Goal: Task Accomplishment & Management: Complete application form

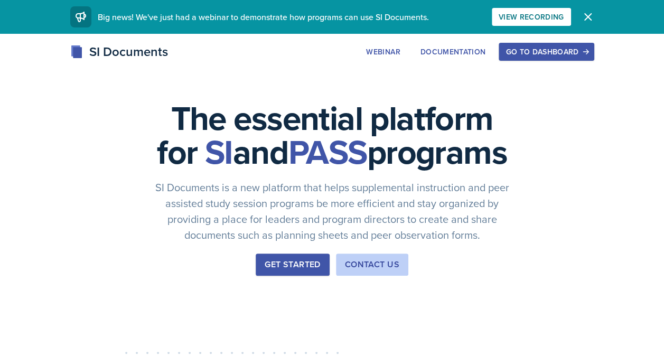
click at [332, 53] on div "Go to Dashboard" at bounding box center [546, 52] width 81 height 8
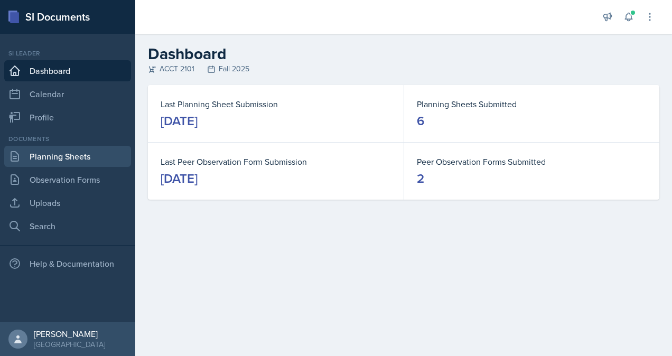
click at [72, 158] on link "Planning Sheets" at bounding box center [67, 156] width 127 height 21
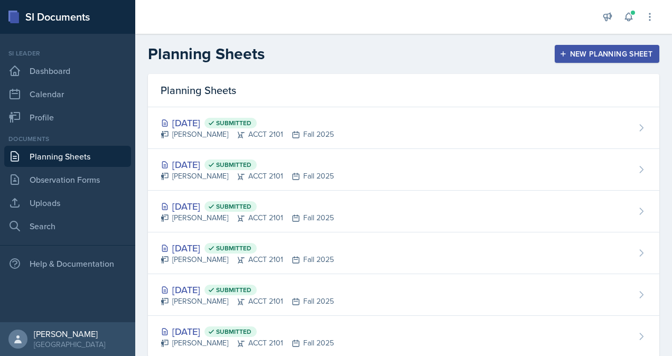
click at [332, 58] on div "New Planning Sheet" at bounding box center [607, 54] width 91 height 8
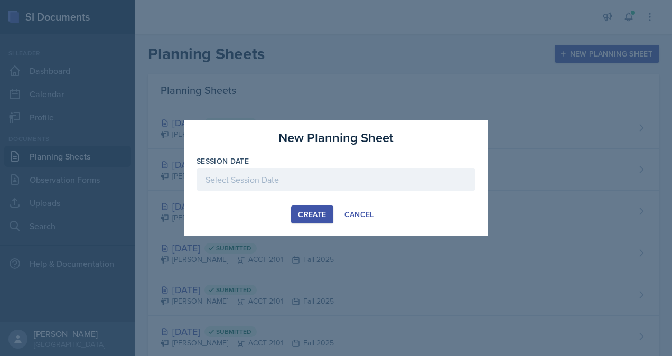
click at [296, 183] on div at bounding box center [336, 180] width 279 height 22
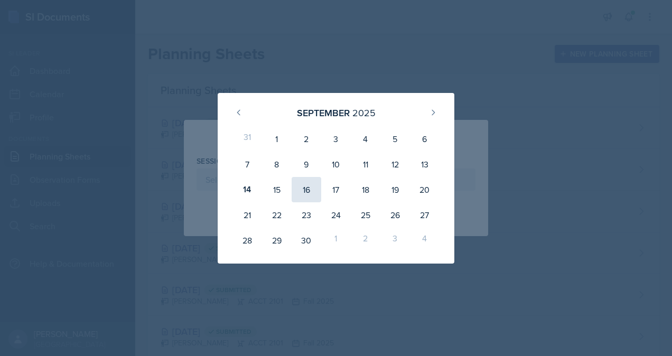
click at [308, 189] on div "16" at bounding box center [307, 189] width 30 height 25
type input "[DATE]"
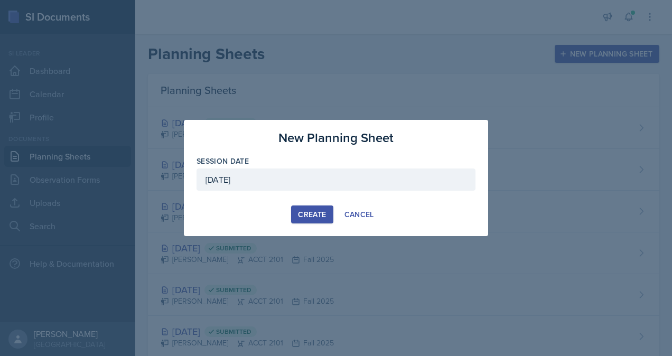
click at [324, 213] on div "Create" at bounding box center [312, 214] width 28 height 8
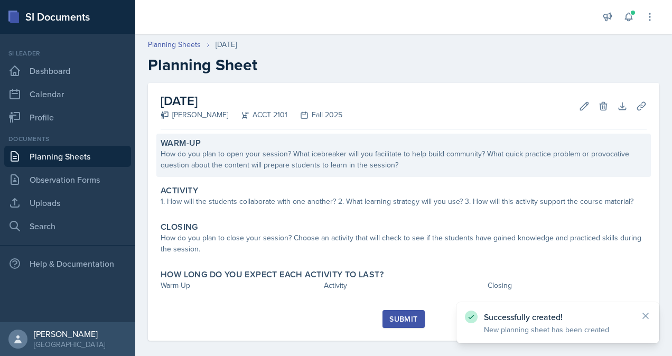
click at [332, 174] on div "Warm-Up How do you plan to open your session? What icebreaker will you facilita…" at bounding box center [403, 155] width 494 height 43
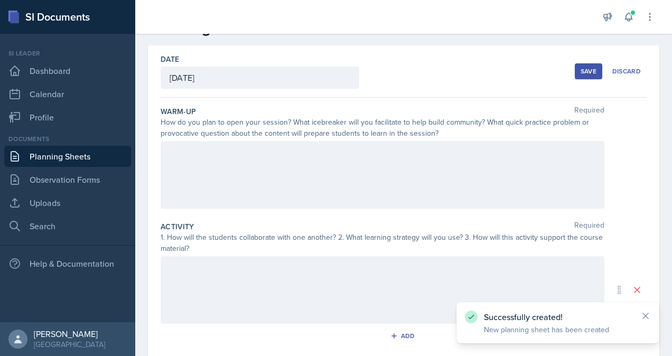
click at [332, 169] on div at bounding box center [383, 175] width 444 height 68
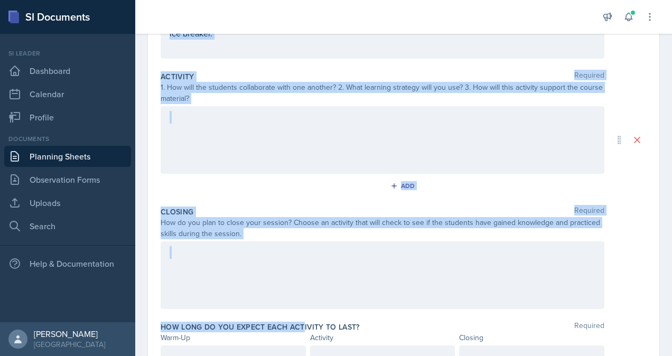
scroll to position [240, 0]
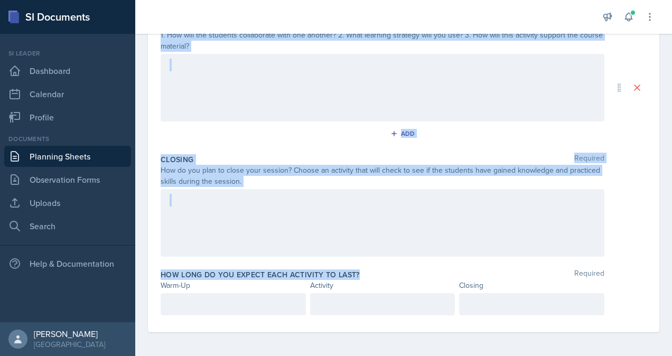
drag, startPoint x: 158, startPoint y: 102, endPoint x: 389, endPoint y: 273, distance: 287.4
click at [332, 273] on div "Date [DATE] [DATE] 31 1 2 3 4 5 6 7 8 9 10 11 12 13 14 15 16 17 18 19 20 21 22 …" at bounding box center [403, 87] width 511 height 489
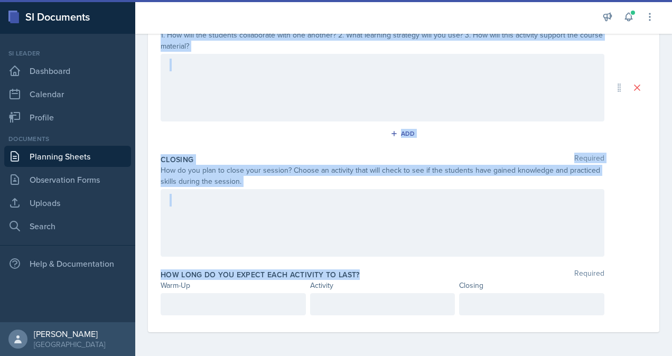
copy div "How do you plan to open your session? What icebreaker will you facilitate to he…"
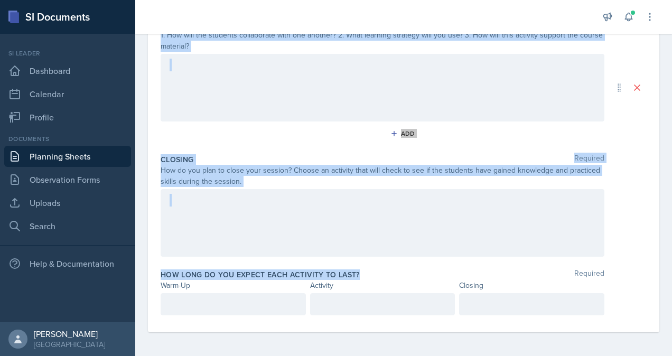
click at [276, 248] on div at bounding box center [383, 223] width 444 height 68
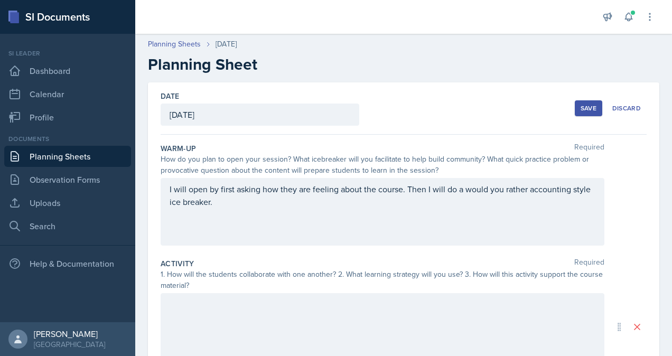
scroll to position [0, 0]
click at [332, 209] on div "I will open by first asking how they are feeling about the course. Then I will …" at bounding box center [383, 213] width 444 height 68
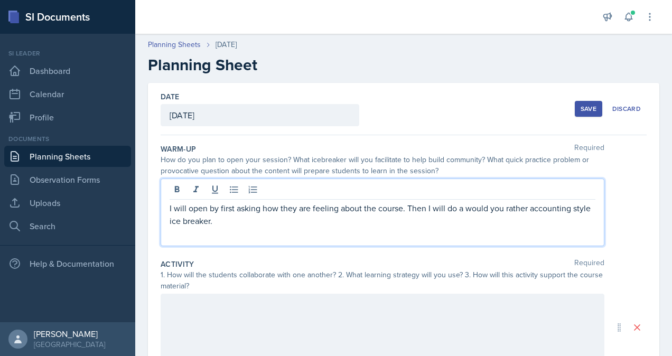
click at [313, 223] on p "I will open by first asking how they are feeling about the course. Then I will …" at bounding box center [383, 214] width 426 height 25
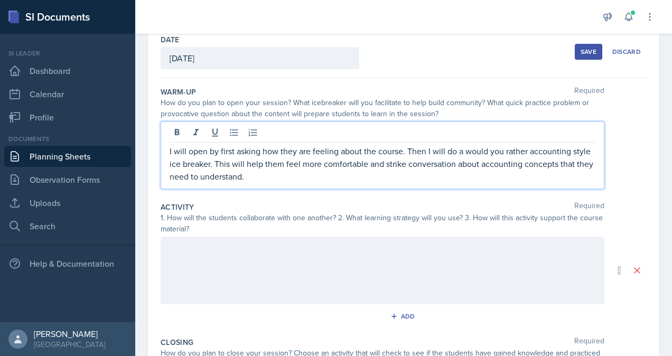
scroll to position [58, 0]
click at [316, 247] on p at bounding box center [383, 247] width 426 height 13
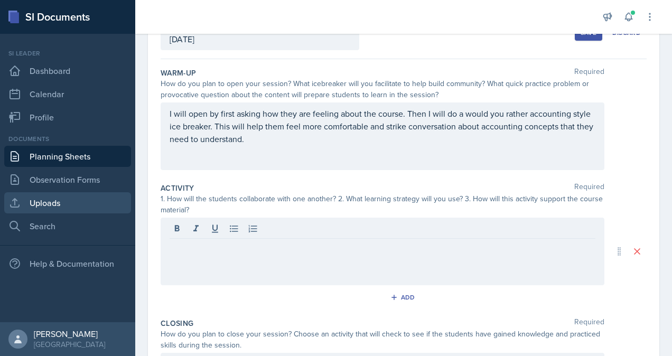
click at [54, 210] on link "Uploads" at bounding box center [67, 202] width 127 height 21
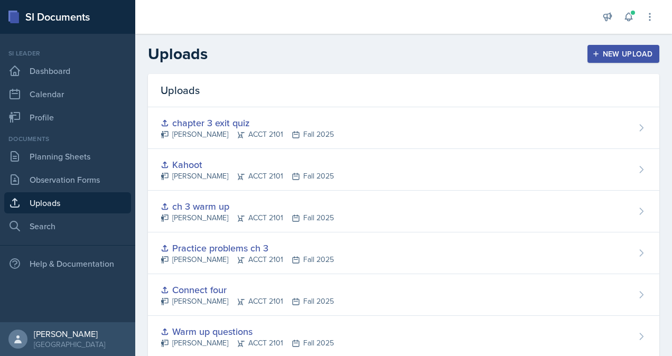
click at [332, 53] on div "New Upload" at bounding box center [623, 54] width 59 height 8
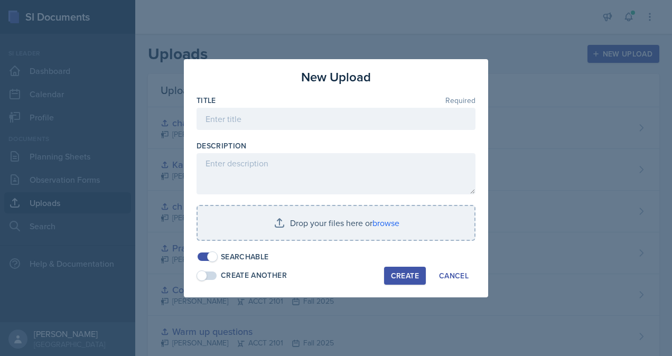
click at [311, 130] on div at bounding box center [336, 135] width 279 height 11
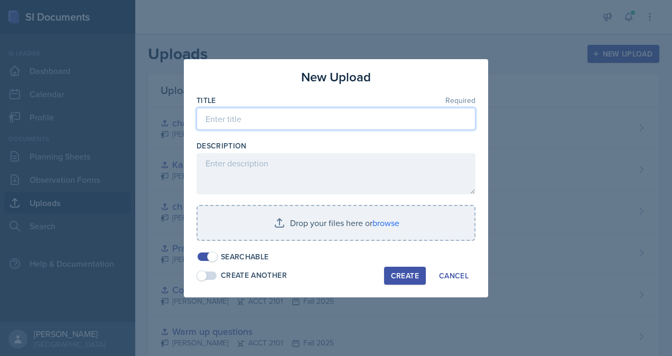
click at [303, 126] on input at bounding box center [336, 119] width 279 height 22
type input "Would you rather"
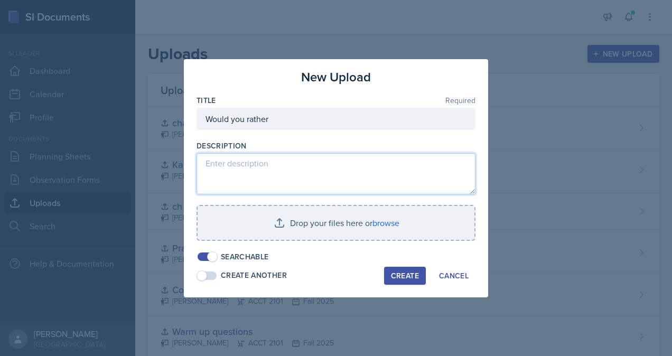
click at [299, 165] on textarea at bounding box center [336, 173] width 279 height 41
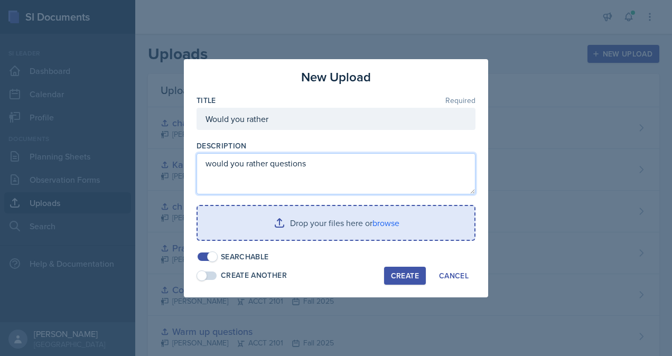
type textarea "would you rather questions"
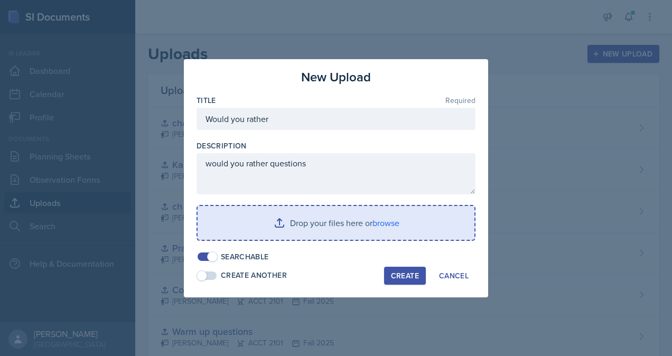
click at [332, 229] on input "file" at bounding box center [336, 223] width 277 height 34
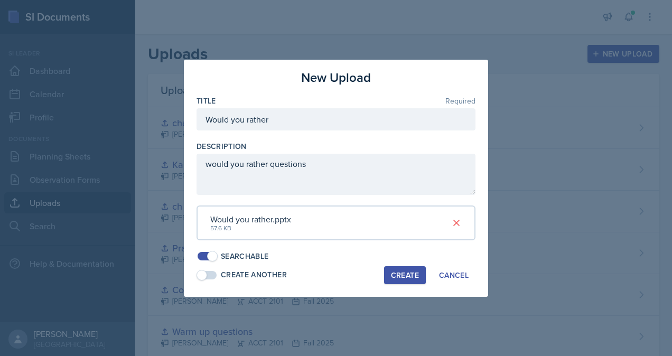
click at [332, 274] on div "Create" at bounding box center [405, 275] width 28 height 8
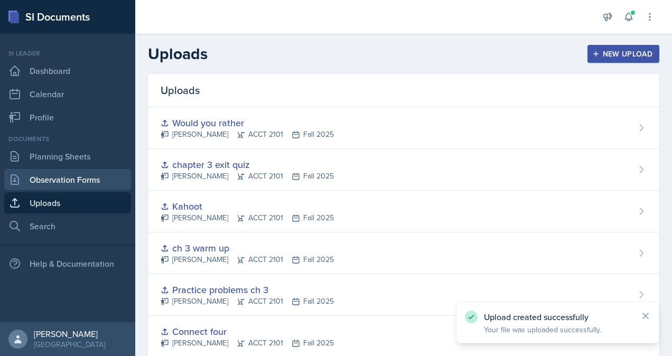
click at [72, 181] on link "Observation Forms" at bounding box center [67, 179] width 127 height 21
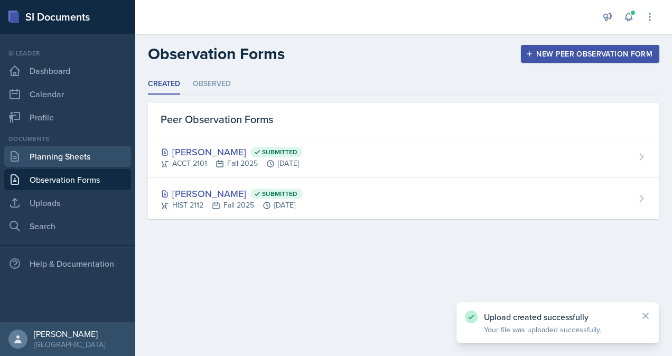
click at [67, 160] on link "Planning Sheets" at bounding box center [67, 156] width 127 height 21
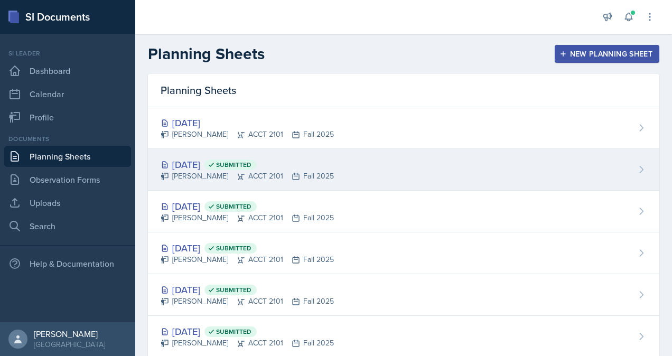
click at [251, 166] on span "Submitted" at bounding box center [233, 165] width 35 height 8
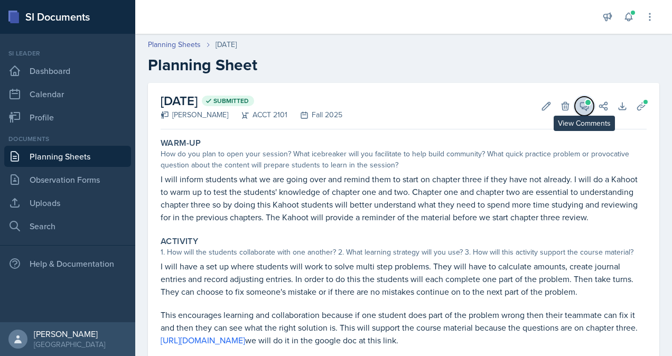
click at [332, 110] on icon at bounding box center [584, 106] width 11 height 11
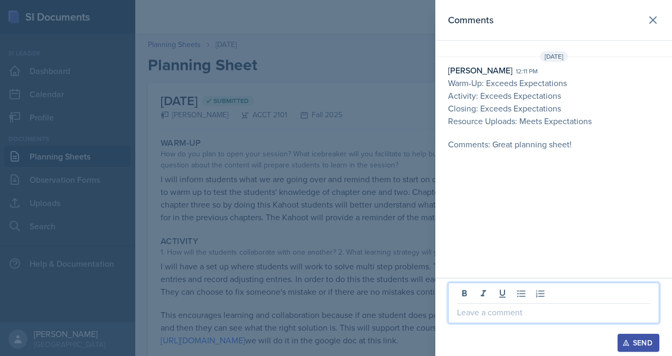
click at [332, 315] on p at bounding box center [553, 312] width 193 height 13
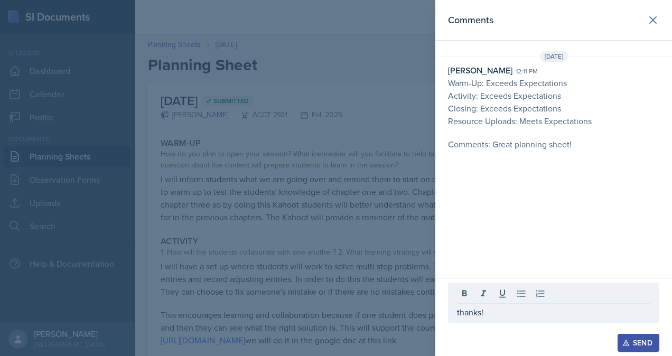
click at [332, 346] on div "Send" at bounding box center [638, 343] width 28 height 8
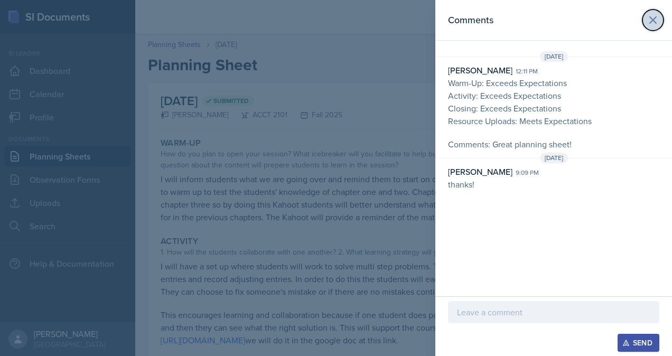
click at [332, 19] on icon at bounding box center [653, 20] width 13 height 13
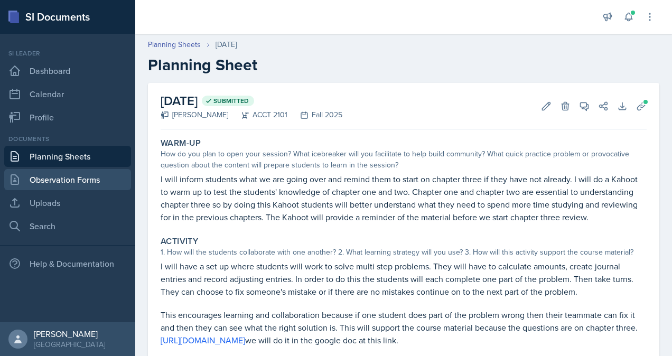
click at [59, 179] on link "Observation Forms" at bounding box center [67, 179] width 127 height 21
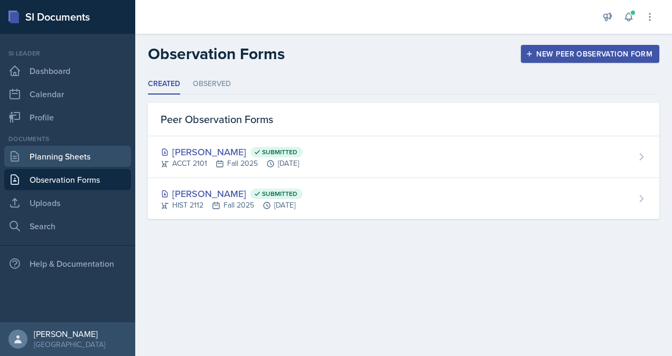
click at [50, 160] on link "Planning Sheets" at bounding box center [67, 156] width 127 height 21
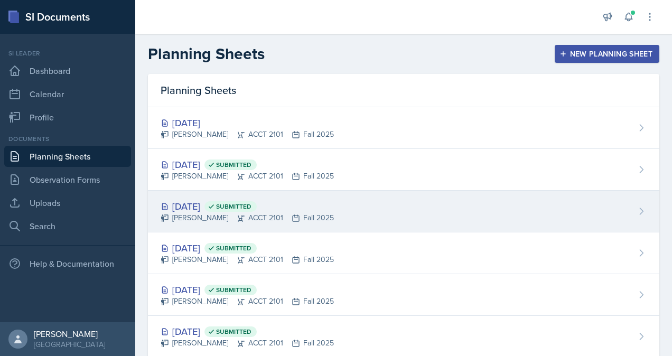
click at [332, 214] on div "[DATE] Submitted [PERSON_NAME] ACCT 2101 Fall 2025" at bounding box center [403, 212] width 511 height 42
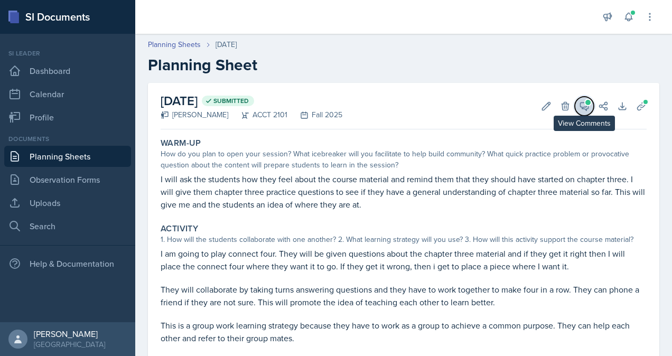
click at [332, 106] on icon at bounding box center [584, 106] width 11 height 11
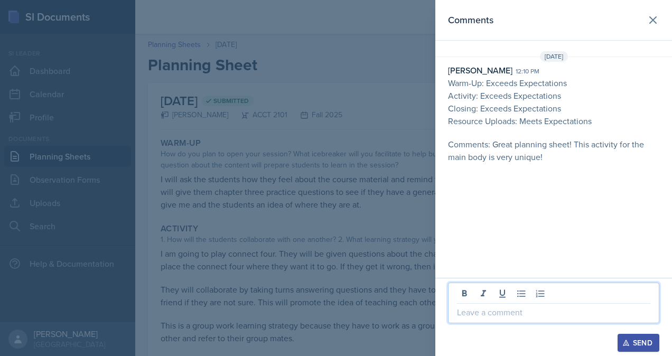
click at [332, 313] on p at bounding box center [553, 312] width 193 height 13
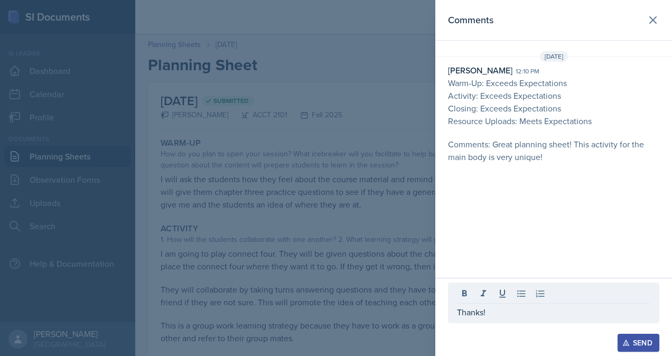
click at [332, 341] on div "Send" at bounding box center [638, 343] width 28 height 8
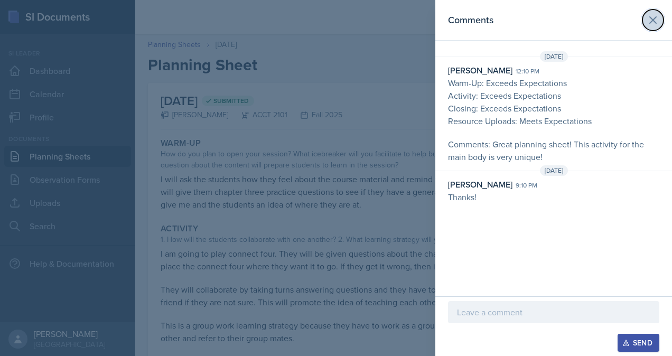
click at [332, 23] on icon at bounding box center [653, 20] width 13 height 13
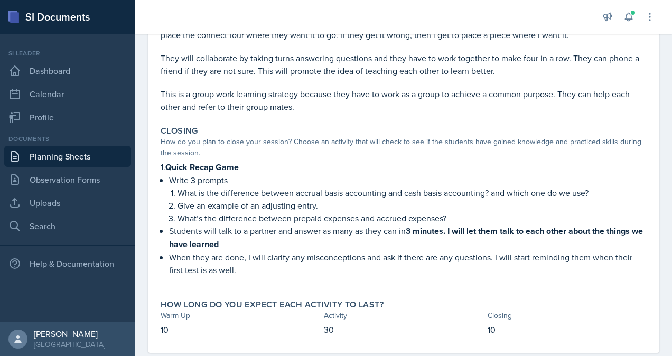
scroll to position [233, 0]
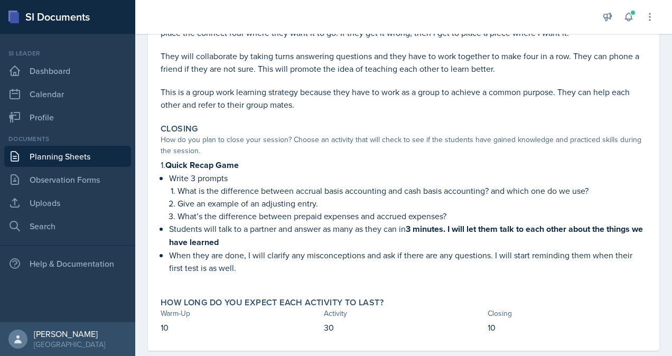
click at [65, 160] on link "Planning Sheets" at bounding box center [67, 156] width 127 height 21
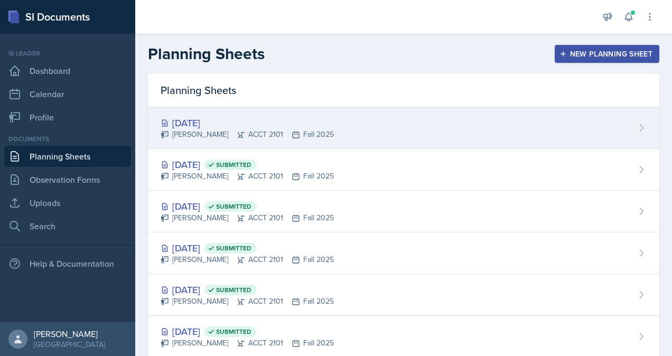
click at [311, 137] on div "[PERSON_NAME] ACCT 2101 Fall 2025" at bounding box center [247, 134] width 173 height 11
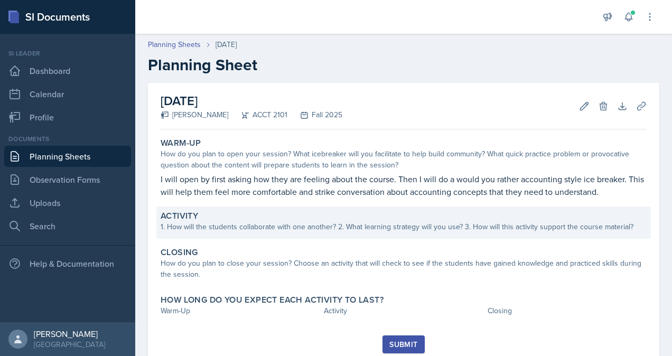
click at [317, 232] on div "Activity 1. How will the students collaborate with one another? 2. What learnin…" at bounding box center [403, 223] width 494 height 32
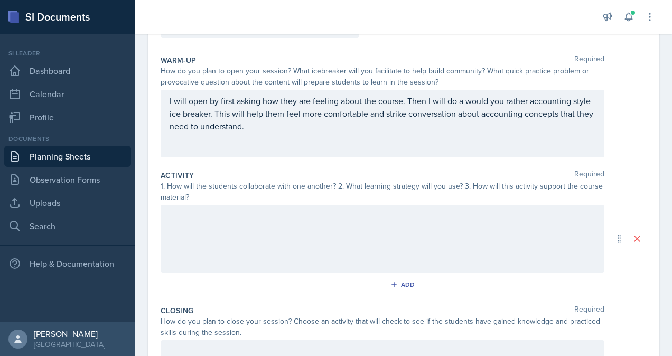
click at [332, 247] on div at bounding box center [383, 239] width 444 height 68
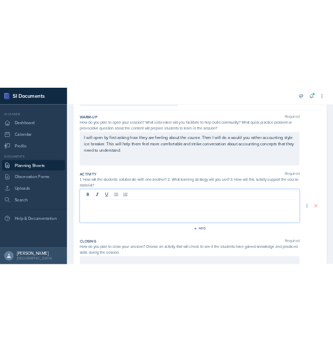
scroll to position [107, 0]
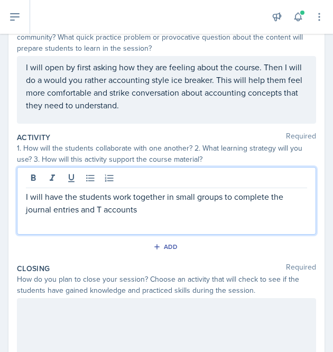
click at [223, 197] on p "I will have the students work together in small groups to complete the journal …" at bounding box center [166, 202] width 281 height 25
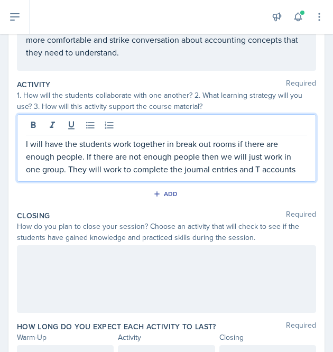
scroll to position [160, 0]
click at [297, 173] on p "I will have the students work together in break out rooms if there are enough p…" at bounding box center [166, 156] width 281 height 38
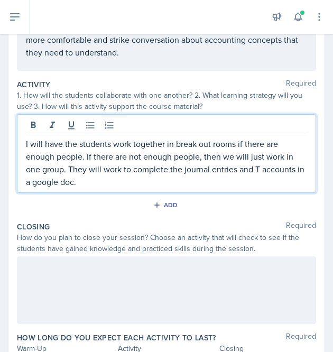
click at [189, 185] on p "I will have the students work together in break out rooms if there are enough p…" at bounding box center [166, 162] width 281 height 51
click at [163, 203] on div "Add" at bounding box center [166, 205] width 23 height 8
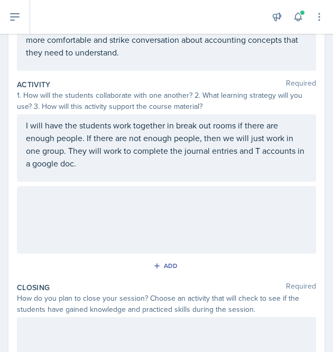
click at [168, 202] on div at bounding box center [166, 220] width 299 height 68
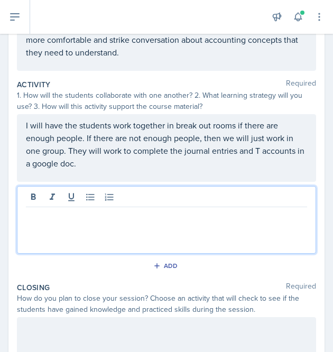
scroll to position [178, 0]
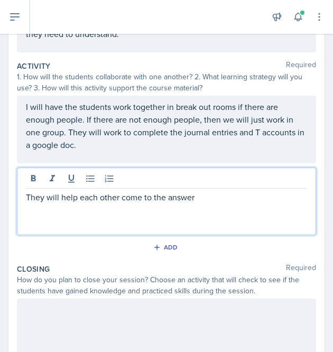
click at [223, 199] on p "They will help each other come to the answer" at bounding box center [166, 197] width 281 height 13
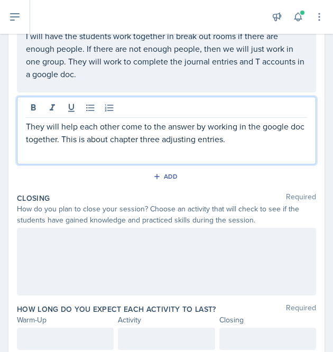
scroll to position [281, 0]
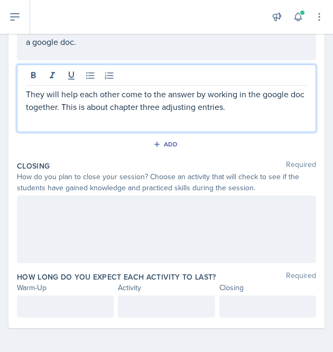
click at [114, 244] on div at bounding box center [166, 229] width 299 height 68
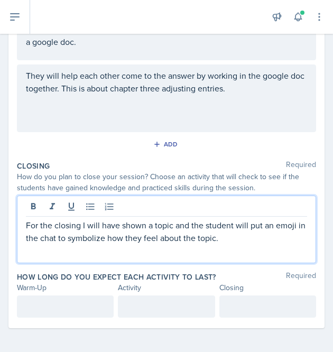
click at [119, 227] on p "For the closing I will have shown a topic and the student will put an emoji in …" at bounding box center [166, 231] width 281 height 25
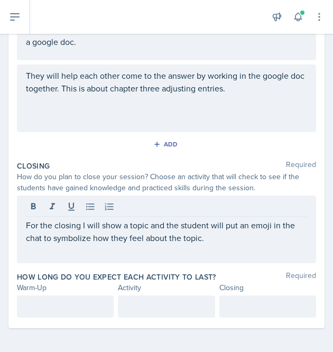
click at [222, 245] on div "For the closing I will show a topic and the student will put an emoji in the ch…" at bounding box center [166, 229] width 299 height 68
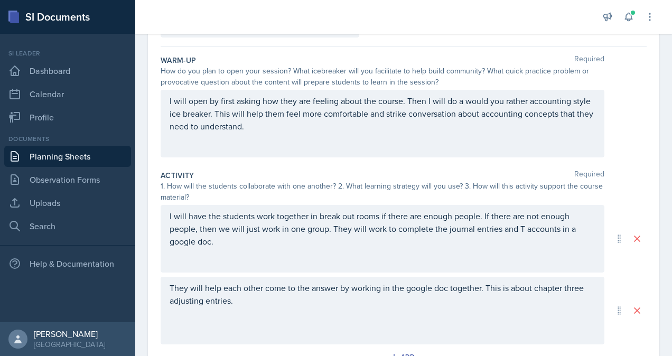
scroll to position [0, 0]
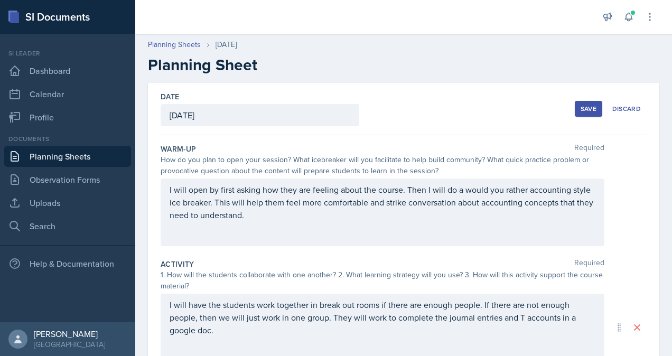
click at [332, 107] on div "Save" at bounding box center [589, 109] width 16 height 8
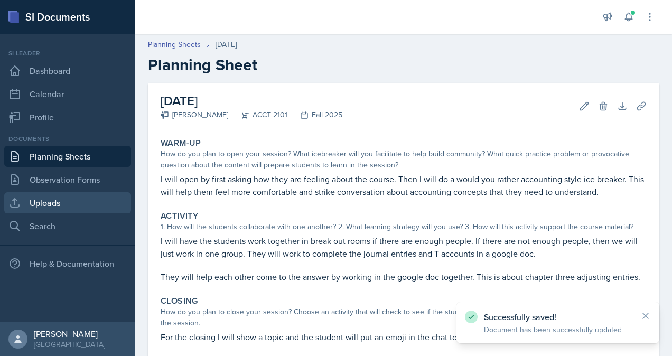
click at [89, 208] on link "Uploads" at bounding box center [67, 202] width 127 height 21
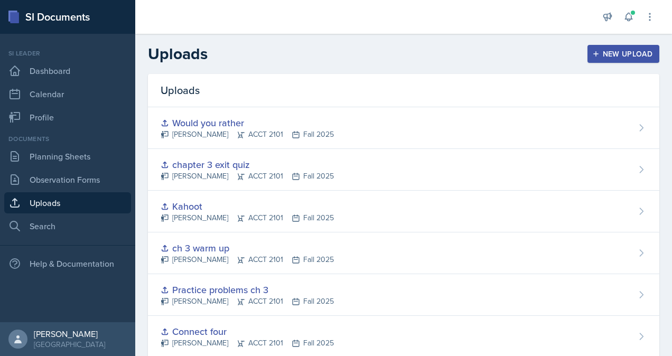
click at [332, 54] on div "New Upload" at bounding box center [623, 54] width 59 height 8
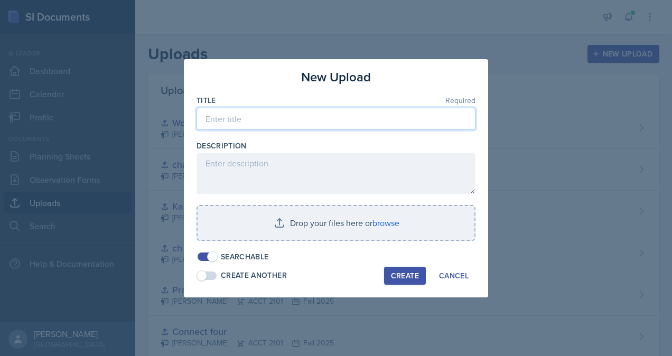
click at [299, 128] on input at bounding box center [336, 119] width 279 height 22
type input "Emoji exit ticket"
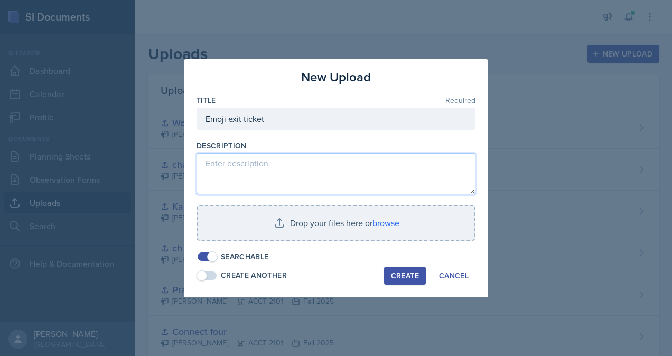
click at [296, 167] on textarea at bounding box center [336, 173] width 279 height 41
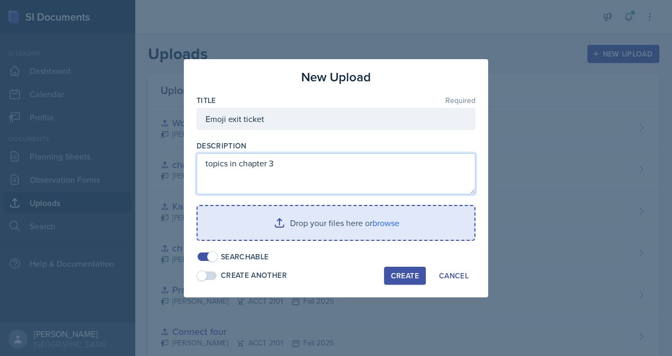
type textarea "topics in chapter 3"
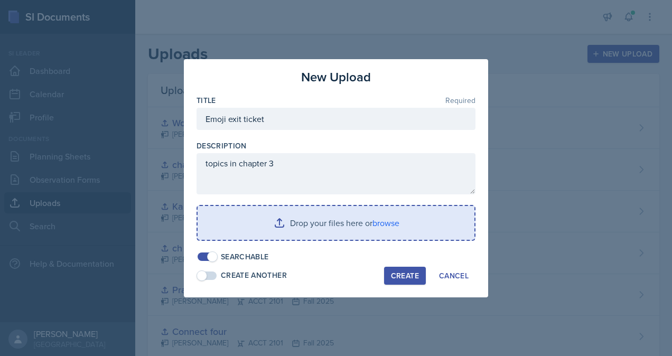
click at [329, 231] on input "file" at bounding box center [336, 223] width 277 height 34
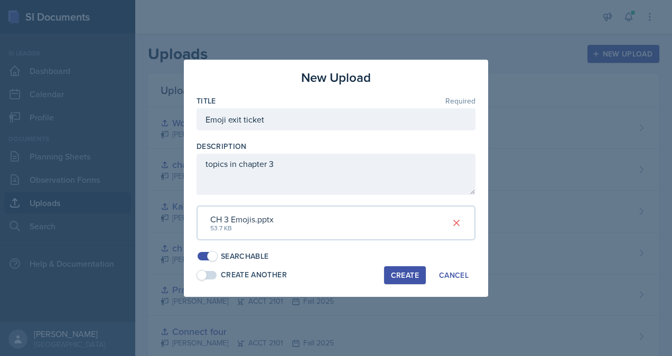
click at [332, 273] on div "Create" at bounding box center [405, 275] width 28 height 8
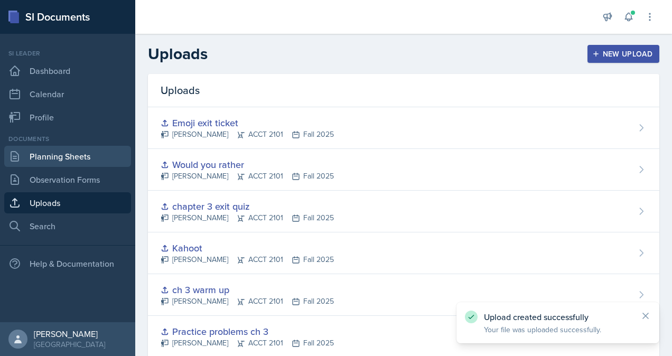
click at [96, 154] on link "Planning Sheets" at bounding box center [67, 156] width 127 height 21
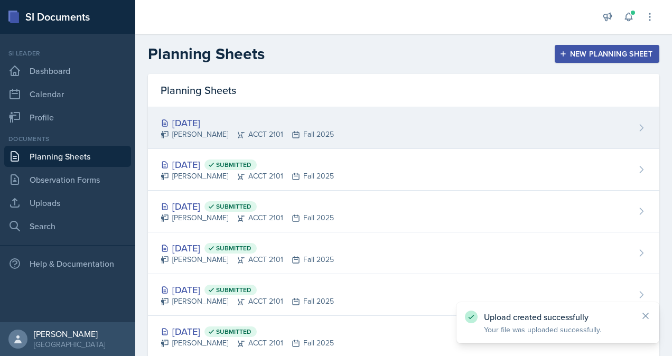
click at [276, 134] on div "[PERSON_NAME] ACCT 2101 Fall 2025" at bounding box center [247, 134] width 173 height 11
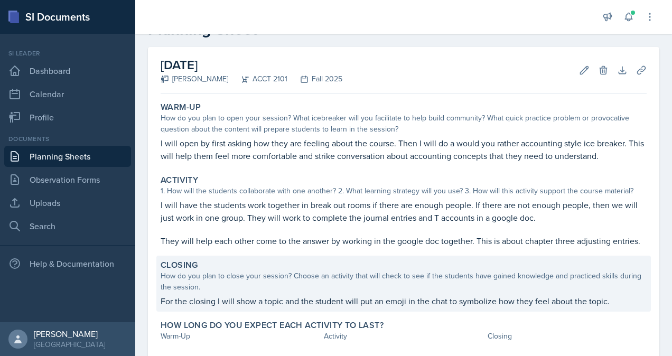
scroll to position [109, 0]
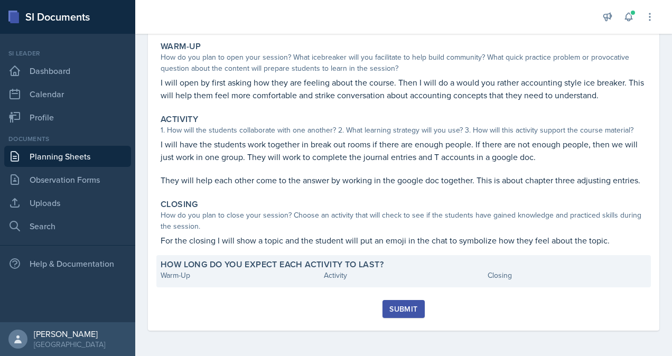
click at [332, 272] on div "Activity" at bounding box center [403, 275] width 159 height 11
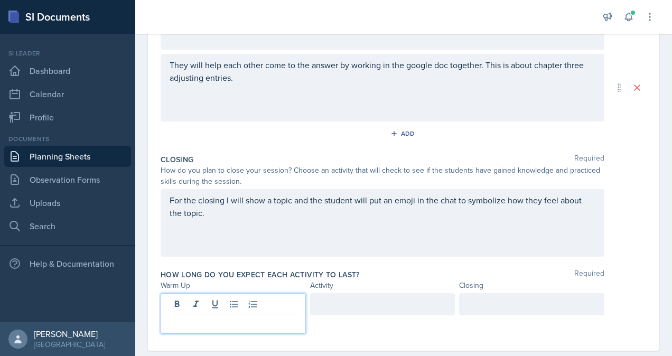
scroll to position [330, 0]
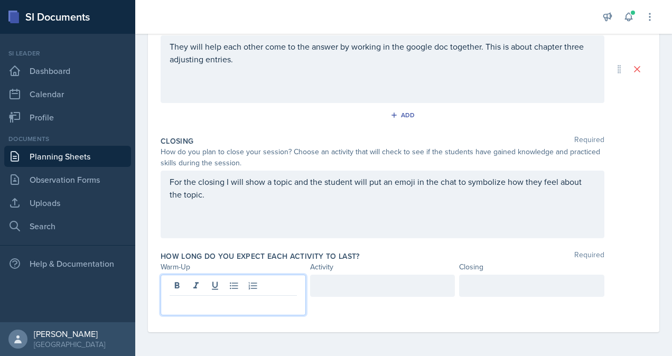
click at [245, 298] on p at bounding box center [233, 304] width 127 height 13
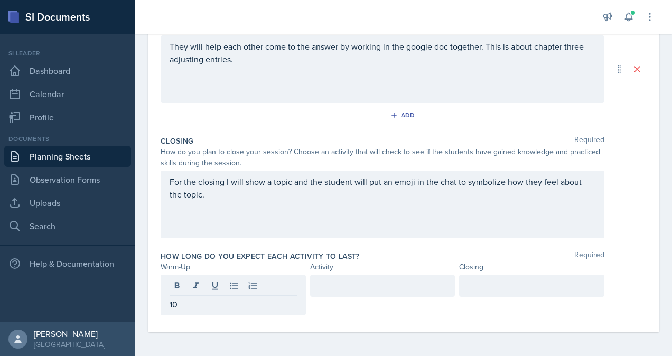
click at [332, 278] on div at bounding box center [382, 286] width 145 height 22
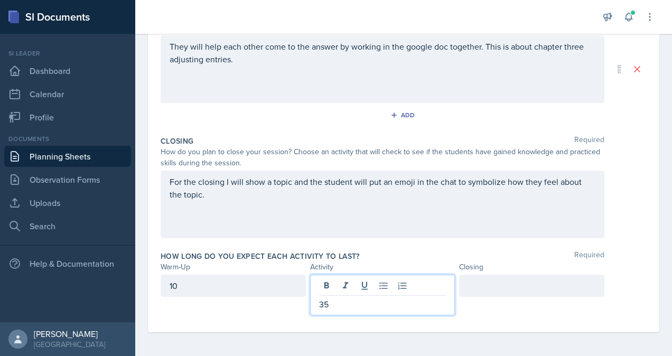
click at [332, 287] on div at bounding box center [531, 286] width 145 height 22
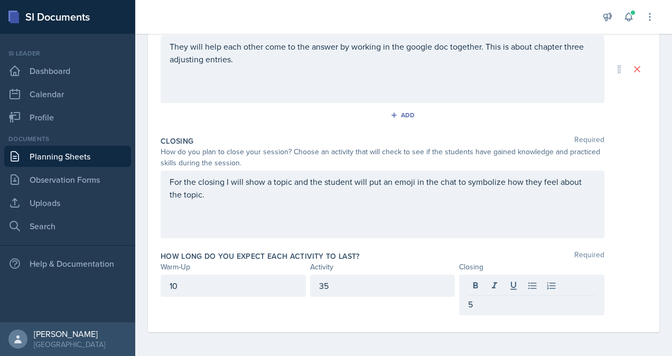
click at [332, 256] on div "How long do you expect each activity to last? Required" at bounding box center [404, 256] width 486 height 11
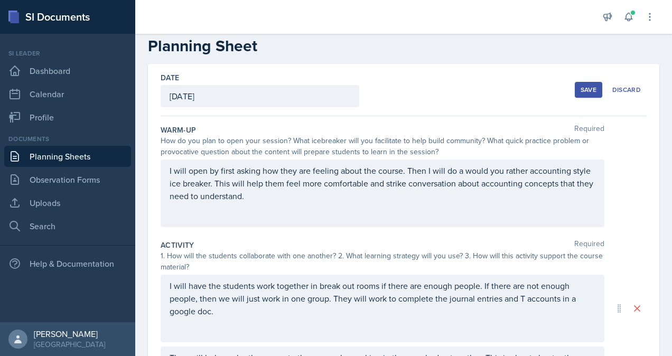
scroll to position [17, 0]
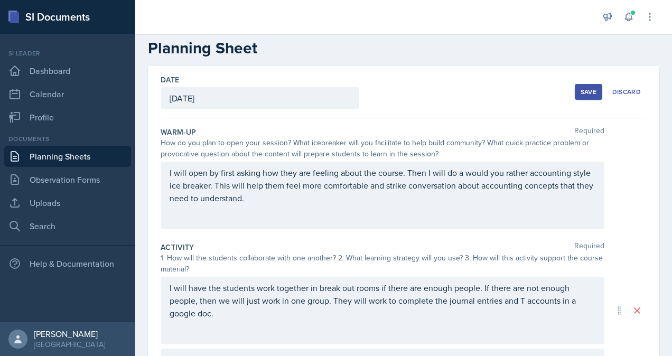
click at [332, 97] on button "Save" at bounding box center [588, 92] width 27 height 16
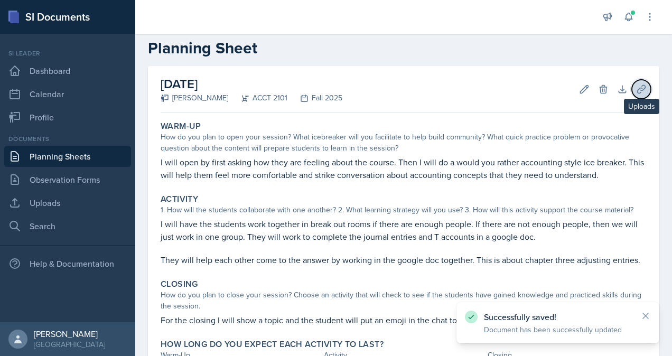
click at [332, 92] on icon at bounding box center [641, 89] width 8 height 8
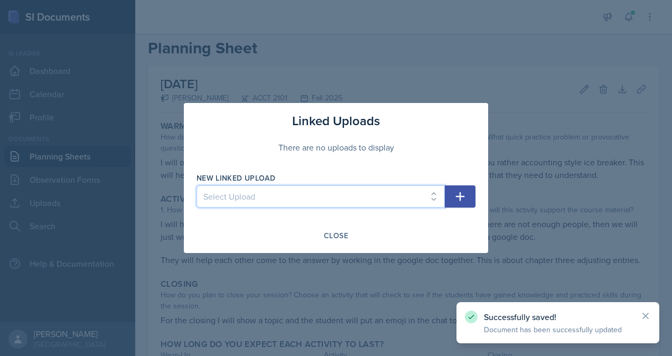
click at [332, 199] on select "Select Upload practice problem Collaborative White board Accounting equation Ca…" at bounding box center [321, 196] width 248 height 22
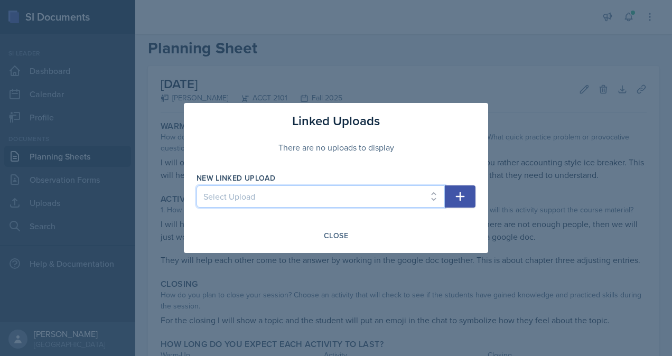
select select "b7ffdec7-26e2-4fc3-b457-4db4b4be09fb"
click at [197, 185] on select "Select Upload practice problem Collaborative White board Accounting equation Ca…" at bounding box center [321, 196] width 248 height 22
click at [332, 202] on icon "button" at bounding box center [460, 196] width 13 height 13
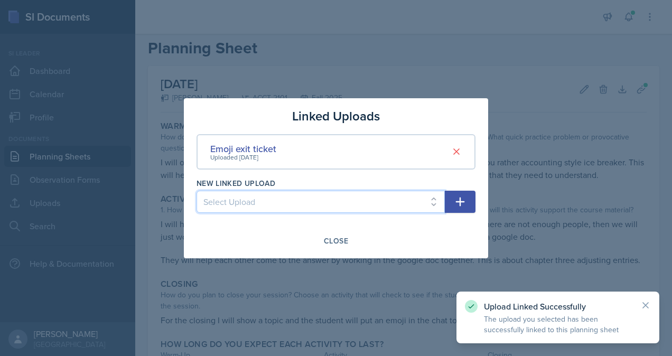
click at [332, 204] on select "Select Upload practice problem Collaborative White board Accounting equation Ca…" at bounding box center [321, 202] width 248 height 22
select select "6c0d5ab0-a6ee-4cde-9dbb-e716d1295db3"
click at [197, 191] on select "Select Upload practice problem Collaborative White board Accounting equation Ca…" at bounding box center [321, 202] width 248 height 22
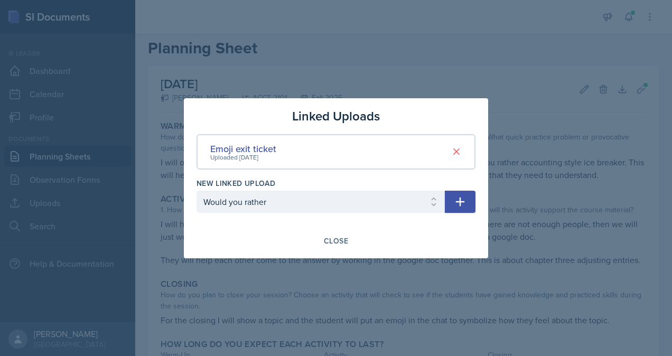
click at [332, 201] on icon "button" at bounding box center [460, 201] width 13 height 13
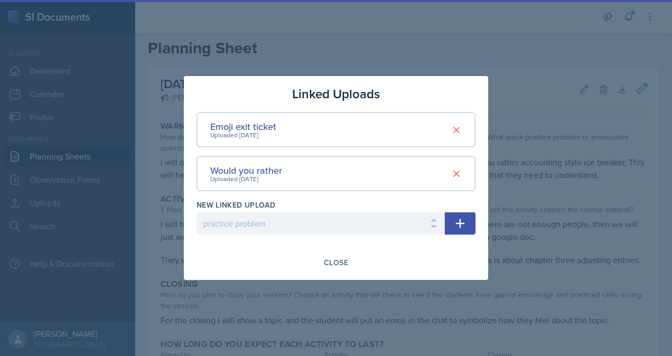
select select
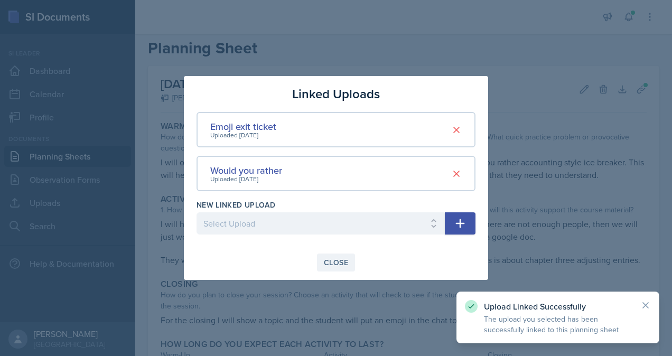
click at [331, 264] on div "Close" at bounding box center [336, 262] width 24 height 8
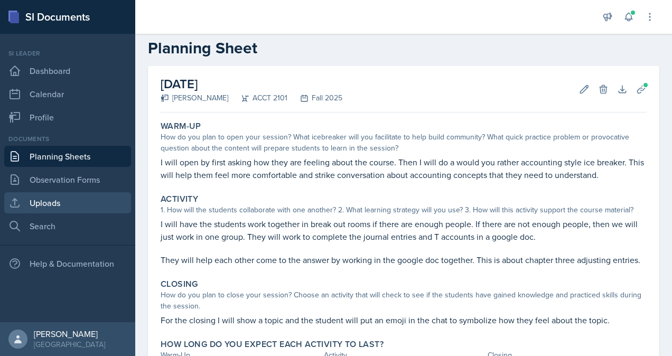
click at [86, 201] on link "Uploads" at bounding box center [67, 202] width 127 height 21
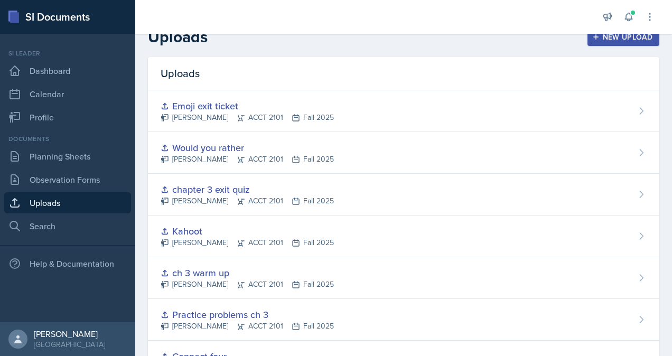
click at [332, 39] on div "New Upload" at bounding box center [623, 37] width 59 height 8
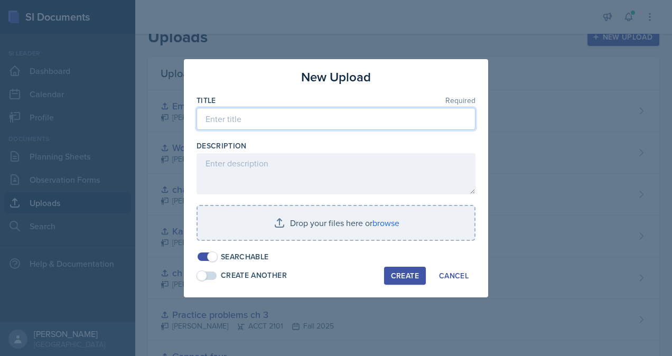
click at [294, 125] on input at bounding box center [336, 119] width 279 height 22
type input "L"
type input "Google Doc Ch 3"
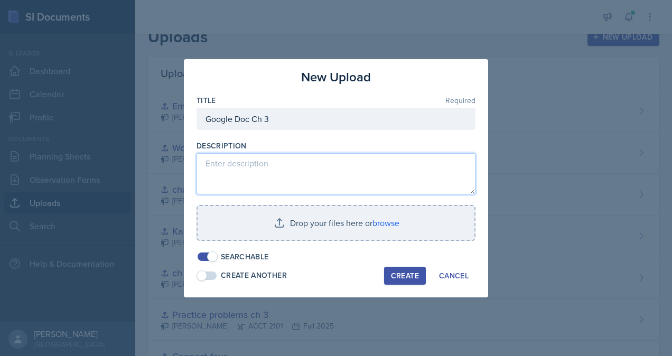
click at [284, 163] on textarea at bounding box center [336, 173] width 279 height 41
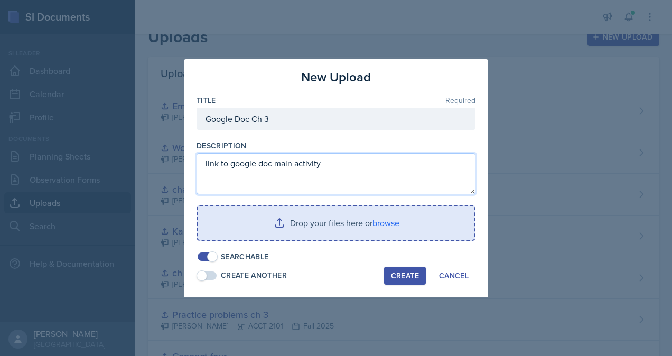
type textarea "link to google doc main activity"
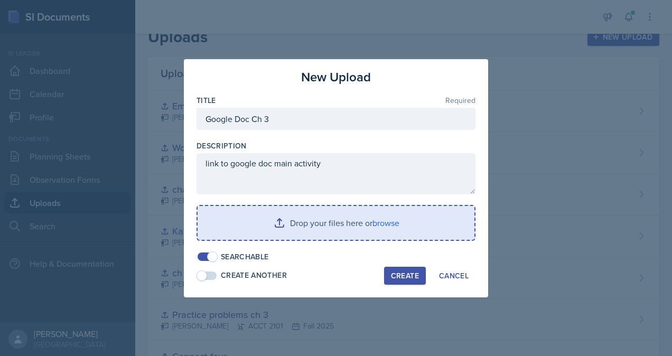
click at [332, 226] on input "file" at bounding box center [336, 223] width 277 height 34
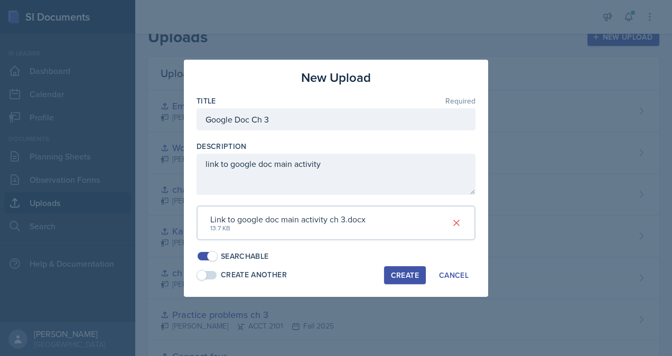
click at [332, 274] on div "Create" at bounding box center [405, 275] width 28 height 8
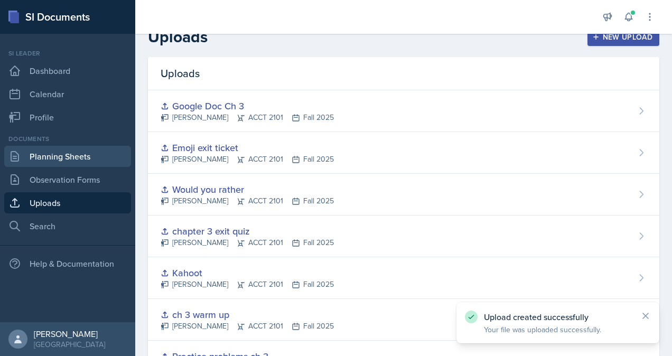
click at [61, 155] on link "Planning Sheets" at bounding box center [67, 156] width 127 height 21
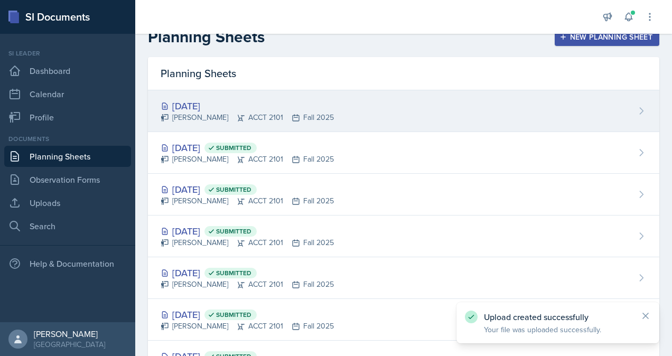
click at [332, 114] on div "[DATE] [PERSON_NAME] ACCT 2101 Fall 2025" at bounding box center [403, 111] width 511 height 42
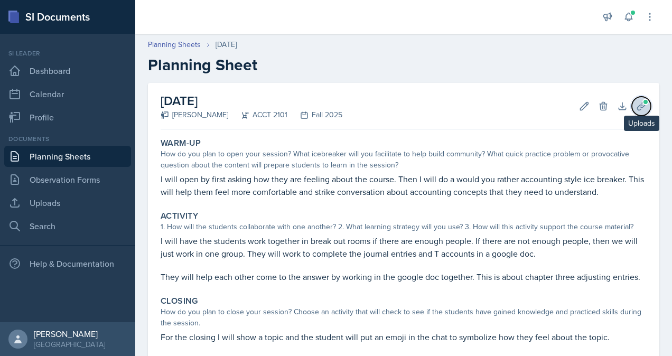
click at [332, 105] on icon at bounding box center [641, 106] width 11 height 11
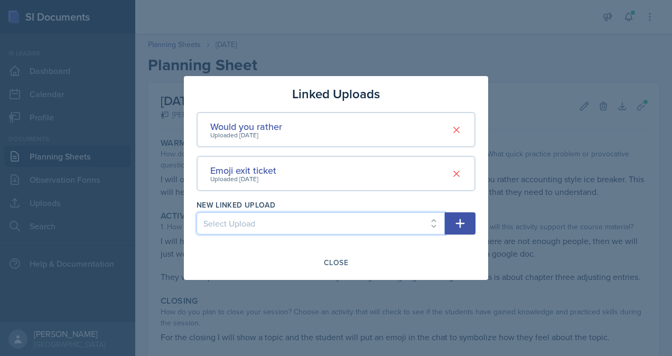
click at [280, 231] on select "Select Upload practice problem Collaborative White board Accounting equation Ca…" at bounding box center [321, 223] width 248 height 22
select select "fce9de99-d40d-4962-a555-1e45f825e695"
click at [197, 212] on select "Select Upload practice problem Collaborative White board Accounting equation Ca…" at bounding box center [321, 223] width 248 height 22
click at [332, 216] on button "button" at bounding box center [460, 223] width 31 height 22
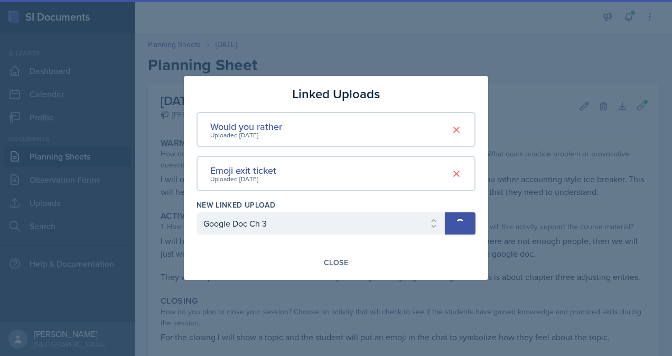
select select
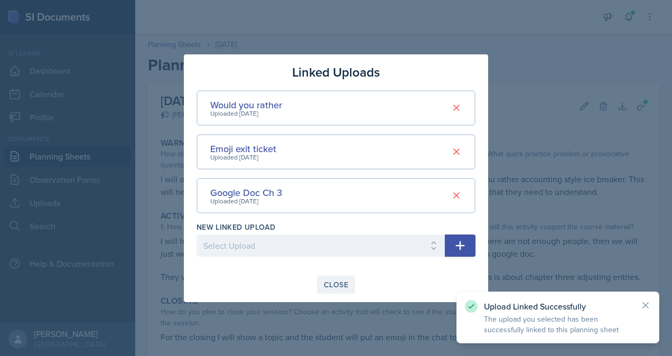
click at [332, 283] on button "Close" at bounding box center [336, 285] width 38 height 18
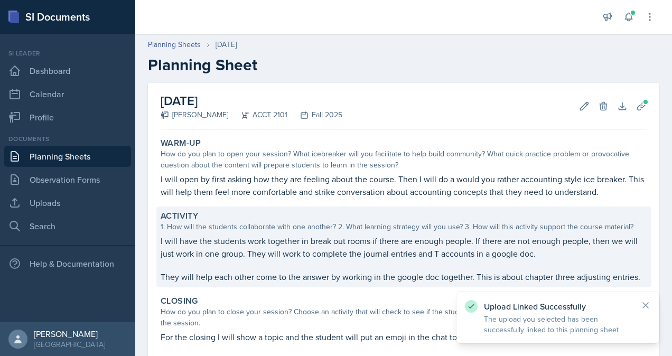
scroll to position [121, 0]
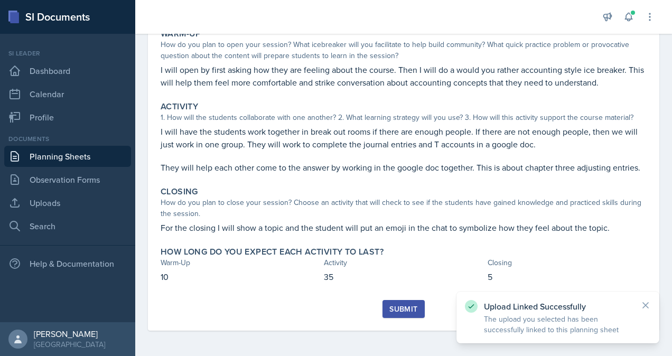
click at [332, 306] on div "Submit" at bounding box center [403, 309] width 28 height 8
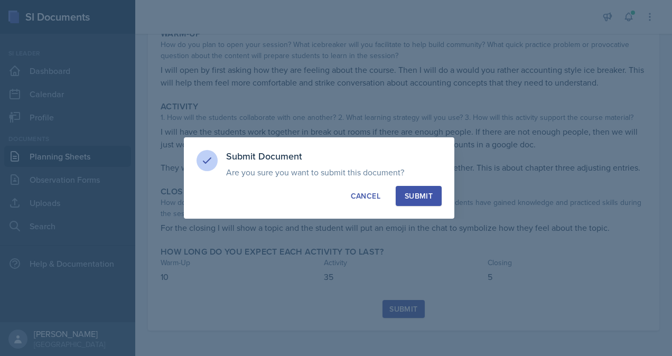
click at [332, 198] on div "Submit" at bounding box center [419, 196] width 28 height 11
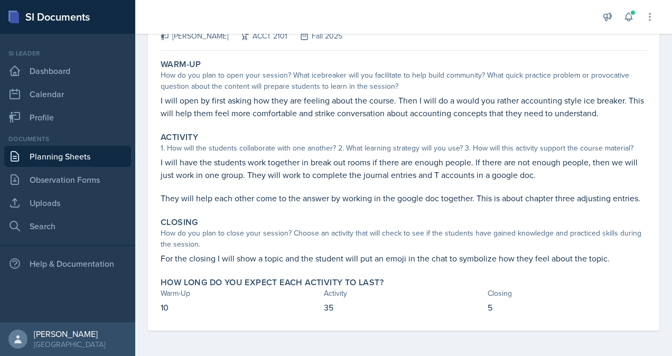
scroll to position [0, 0]
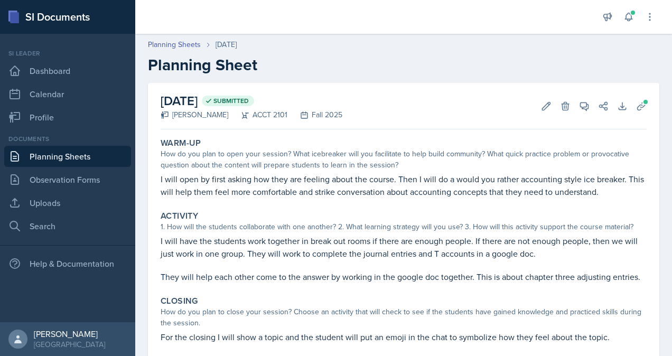
click at [70, 160] on link "Planning Sheets" at bounding box center [67, 156] width 127 height 21
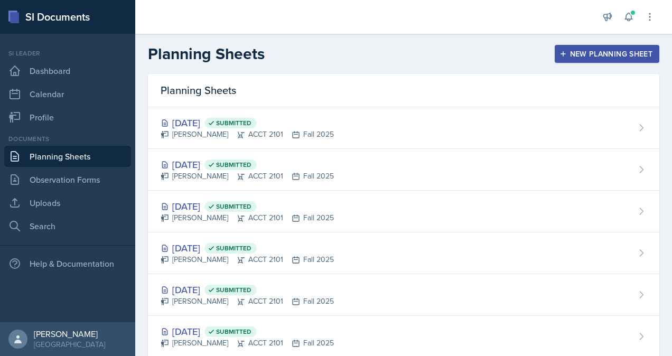
click at [332, 57] on div "New Planning Sheet" at bounding box center [607, 54] width 91 height 8
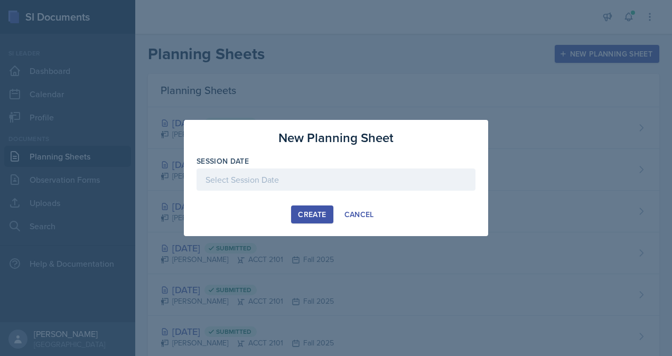
click at [308, 186] on div at bounding box center [336, 180] width 279 height 22
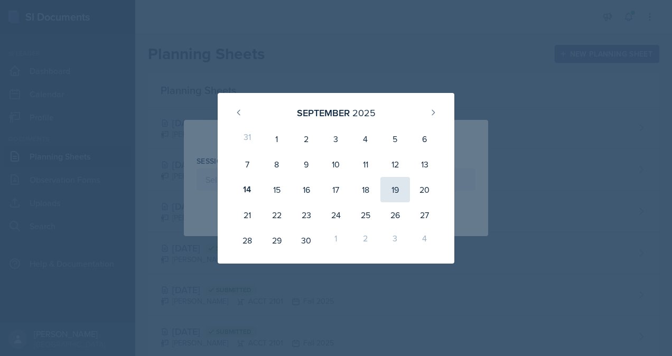
click at [332, 192] on div "19" at bounding box center [395, 189] width 30 height 25
type input "[DATE]"
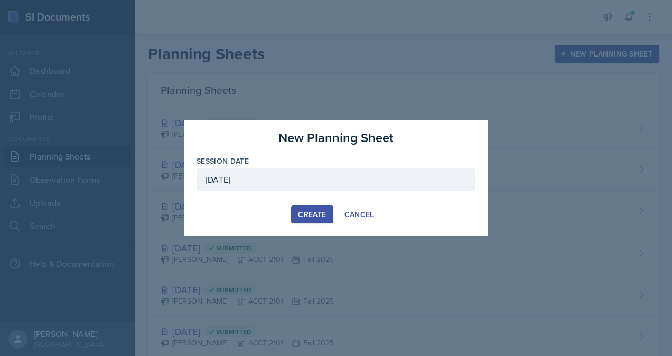
click at [304, 214] on div "Create" at bounding box center [312, 214] width 28 height 8
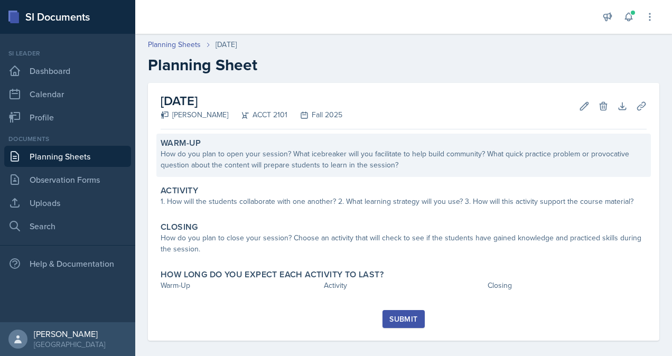
click at [191, 166] on div "How do you plan to open your session? What icebreaker will you facilitate to he…" at bounding box center [404, 159] width 486 height 22
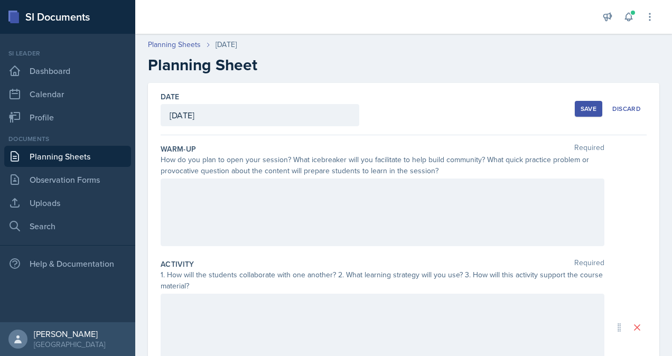
click at [266, 210] on div at bounding box center [383, 213] width 444 height 68
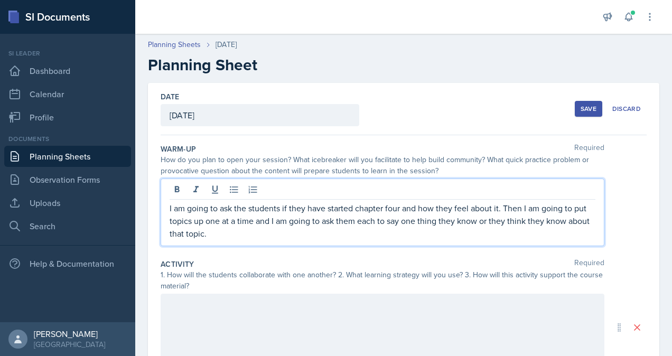
click at [332, 219] on p "I am going to ask the students if they have started chapter four and how they f…" at bounding box center [383, 221] width 426 height 38
click at [332, 227] on p "I am going to ask the students if they have started chapter four and how they f…" at bounding box center [383, 221] width 426 height 38
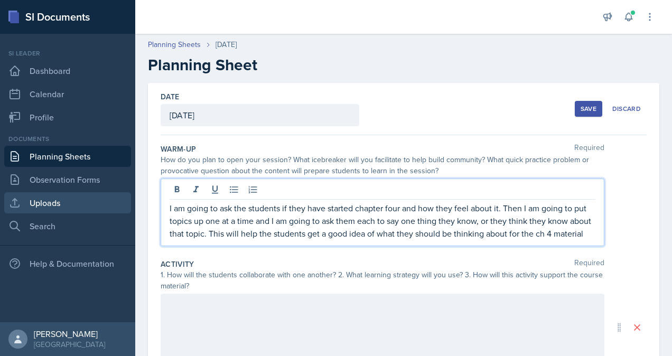
click at [73, 207] on link "Uploads" at bounding box center [67, 202] width 127 height 21
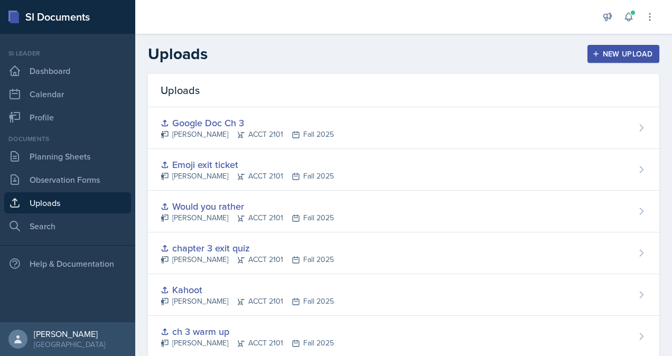
click at [332, 59] on button "New Upload" at bounding box center [623, 54] width 72 height 18
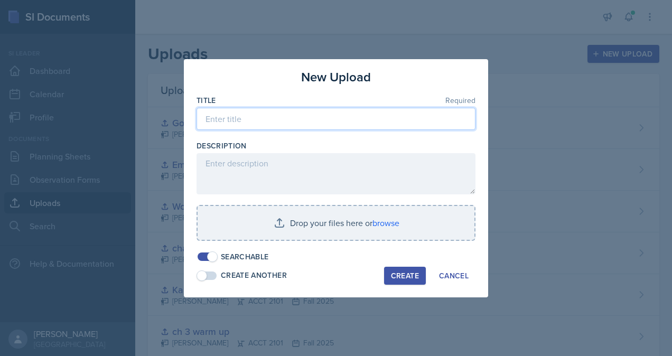
click at [289, 121] on input at bounding box center [336, 119] width 279 height 22
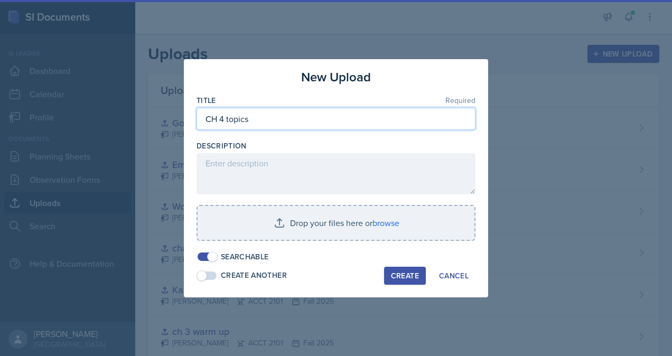
type input "CH 4 topics"
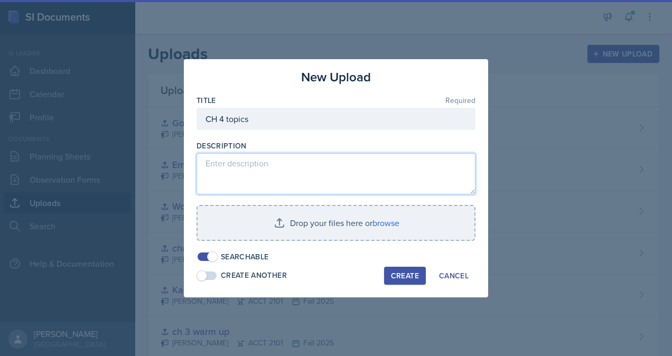
click at [284, 167] on textarea at bounding box center [336, 173] width 279 height 41
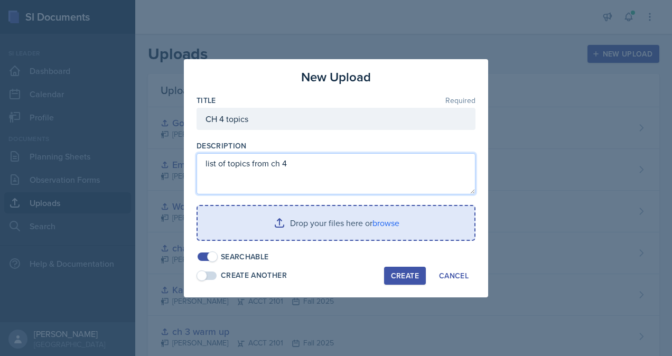
type textarea "list of topics from ch 4"
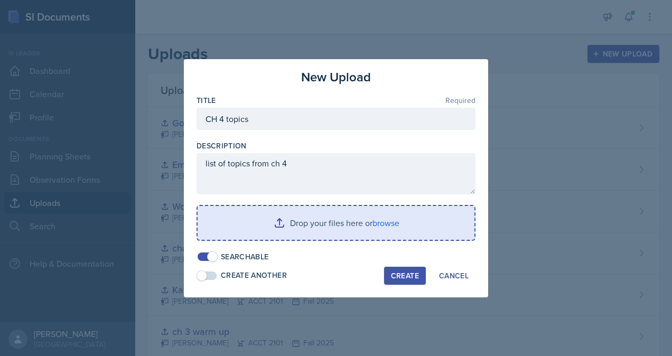
click at [320, 233] on input "file" at bounding box center [336, 223] width 277 height 34
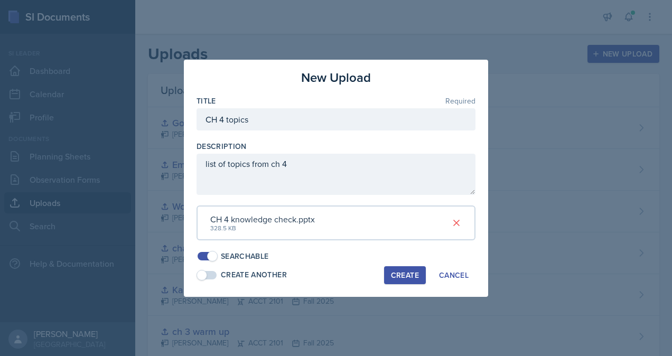
click at [332, 273] on div "Create" at bounding box center [405, 275] width 28 height 8
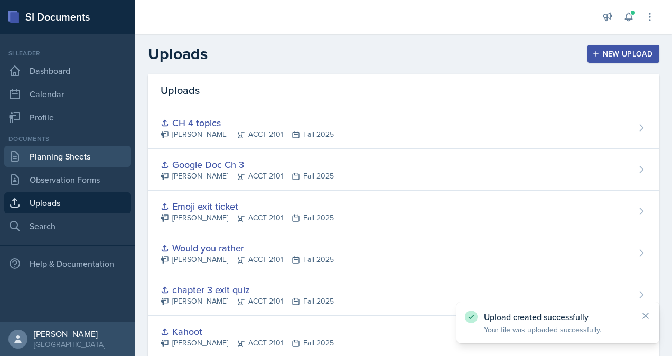
click at [61, 157] on link "Planning Sheets" at bounding box center [67, 156] width 127 height 21
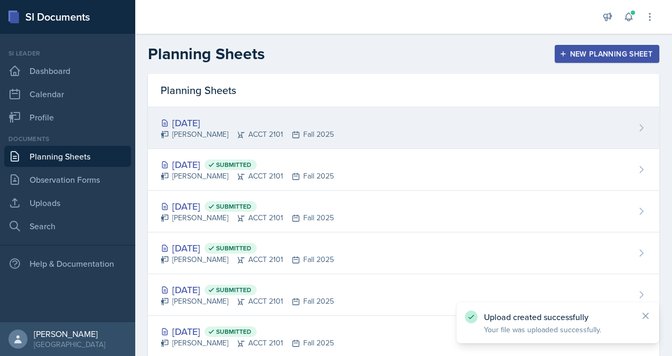
click at [332, 146] on div "[DATE] [PERSON_NAME] ACCT 2101 Fall 2025" at bounding box center [403, 128] width 511 height 42
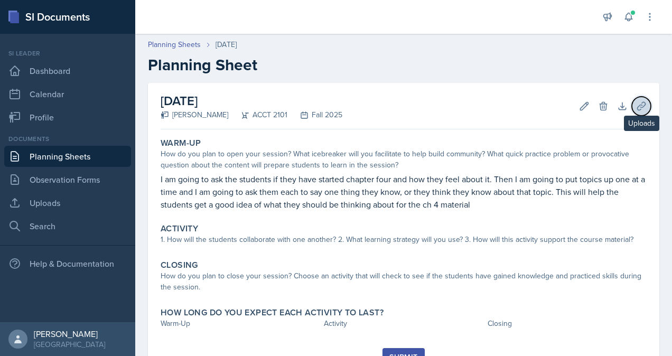
click at [332, 109] on icon at bounding box center [641, 106] width 11 height 11
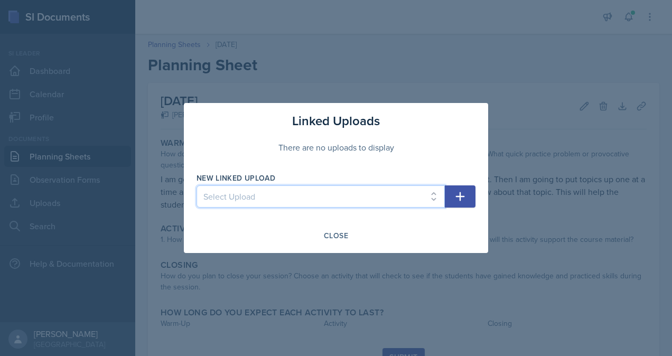
click at [332, 198] on select "Select Upload practice problem Collaborative White board Accounting equation Ca…" at bounding box center [321, 196] width 248 height 22
select select "591f9f4c-2414-47c6-906b-bd639aed444e"
click at [197, 185] on select "Select Upload practice problem Collaborative White board Accounting equation Ca…" at bounding box center [321, 196] width 248 height 22
click at [332, 201] on icon "button" at bounding box center [460, 196] width 13 height 13
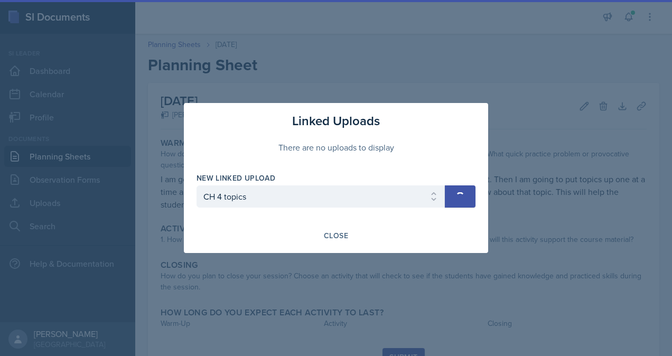
select select
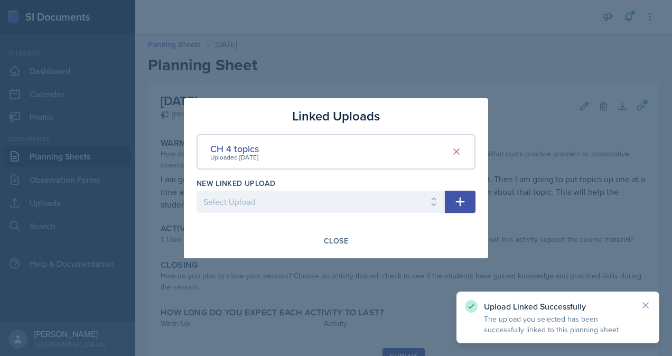
click at [332, 197] on div at bounding box center [336, 178] width 672 height 356
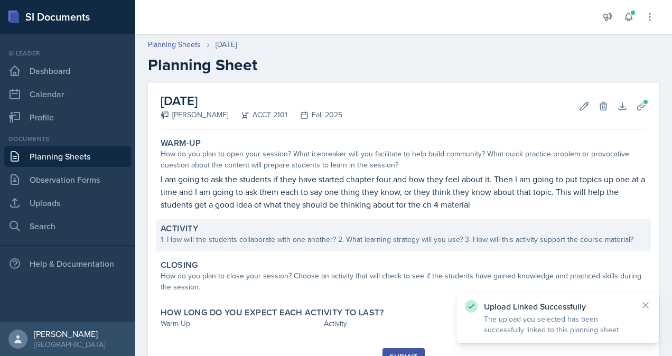
scroll to position [48, 0]
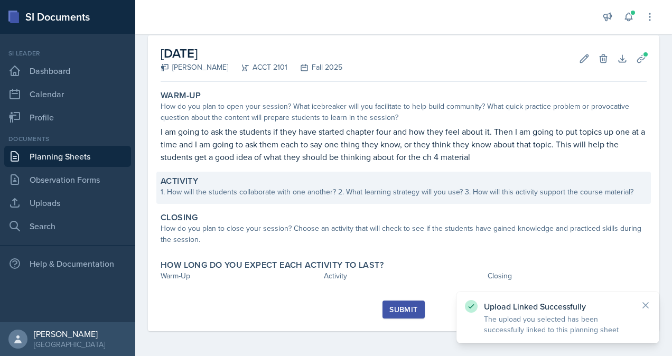
click at [291, 195] on div "1. How will the students collaborate with one another? 2. What learning strateg…" at bounding box center [404, 191] width 486 height 11
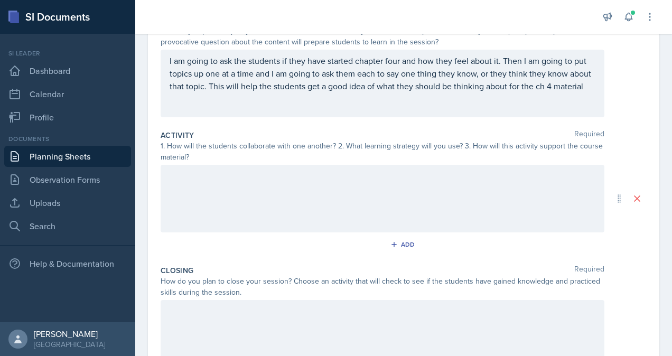
click at [300, 193] on div at bounding box center [383, 199] width 444 height 68
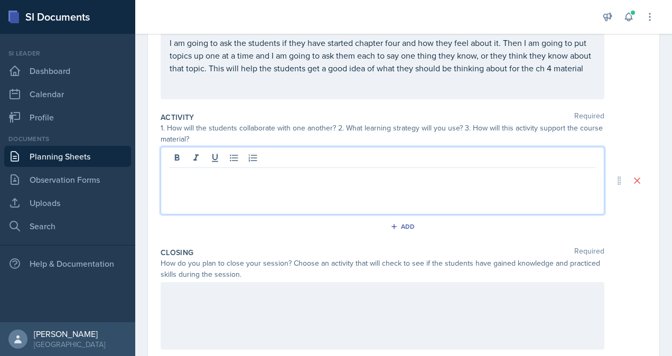
scroll to position [99, 0]
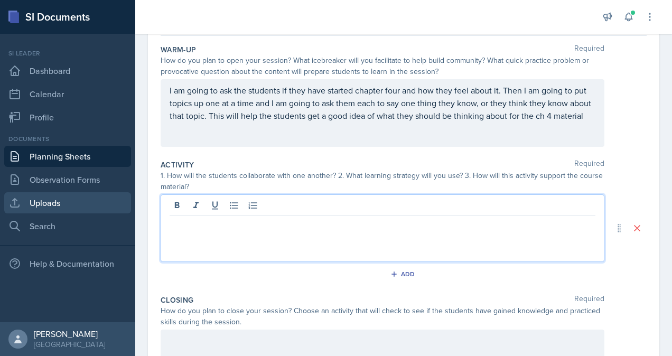
click at [102, 206] on link "Uploads" at bounding box center [67, 202] width 127 height 21
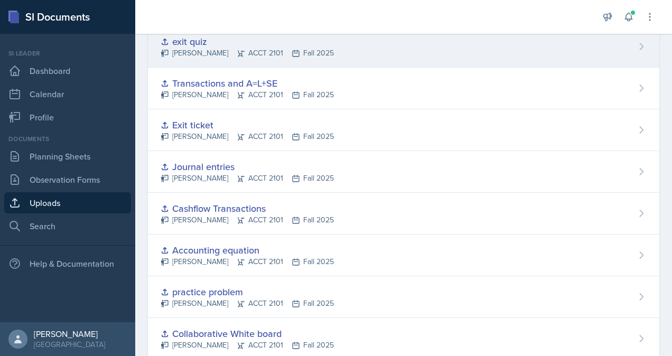
scroll to position [500, 0]
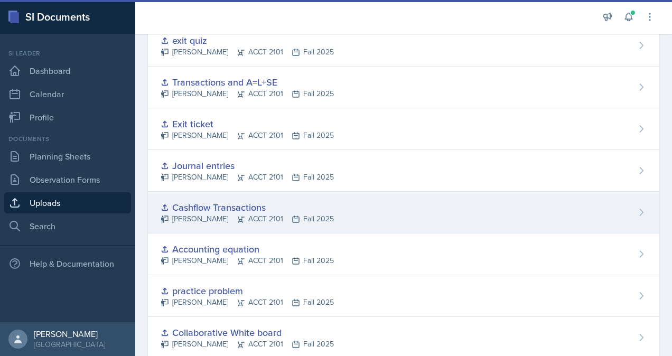
click at [243, 217] on div "[PERSON_NAME] ACCT 2101 Fall 2025" at bounding box center [247, 218] width 173 height 11
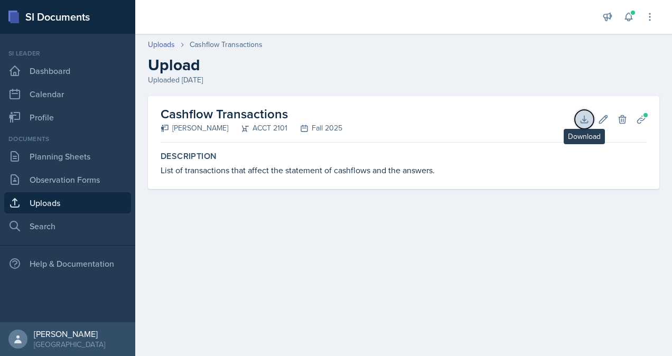
click at [332, 117] on button "Download" at bounding box center [584, 119] width 19 height 19
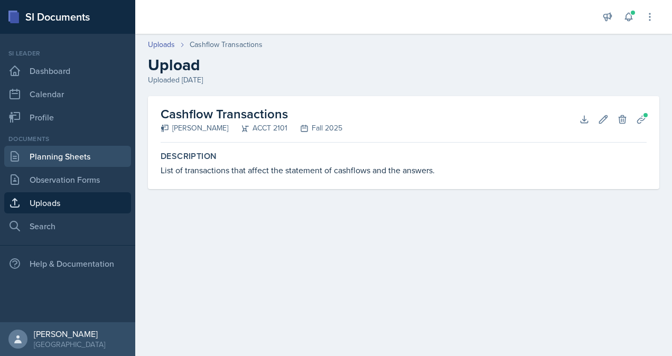
click at [87, 160] on link "Planning Sheets" at bounding box center [67, 156] width 127 height 21
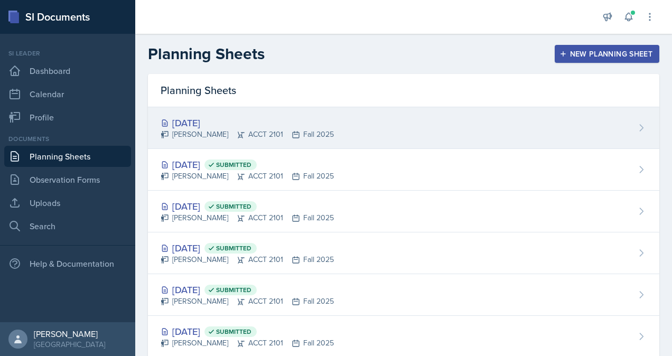
click at [236, 126] on div "[DATE]" at bounding box center [247, 123] width 173 height 14
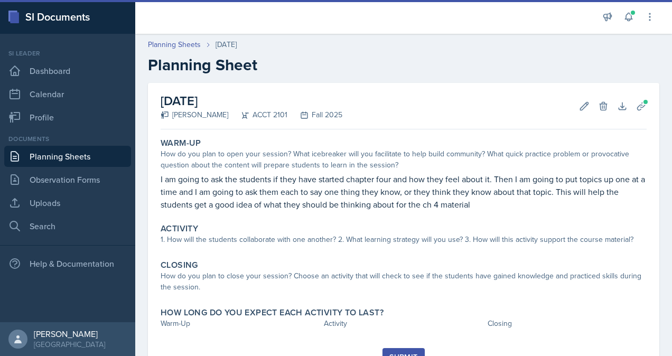
scroll to position [48, 0]
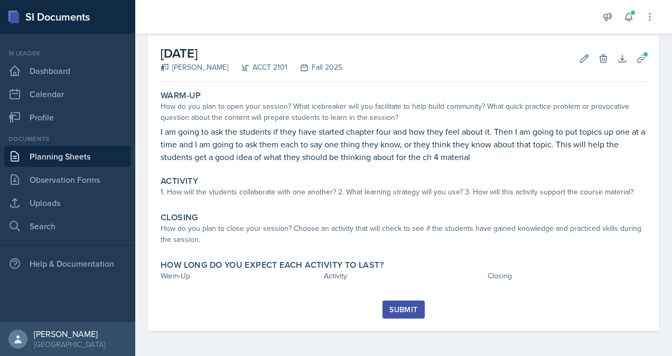
click at [317, 193] on div "1. How will the students collaborate with one another? 2. What learning strateg…" at bounding box center [404, 191] width 486 height 11
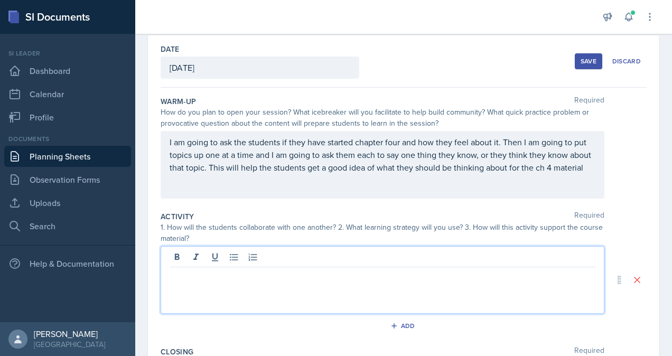
click at [332, 255] on div at bounding box center [383, 280] width 444 height 68
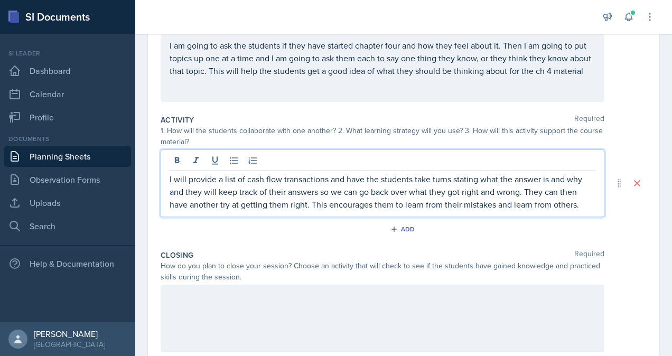
scroll to position [145, 0]
click at [332, 227] on icon "button" at bounding box center [393, 227] width 7 height 7
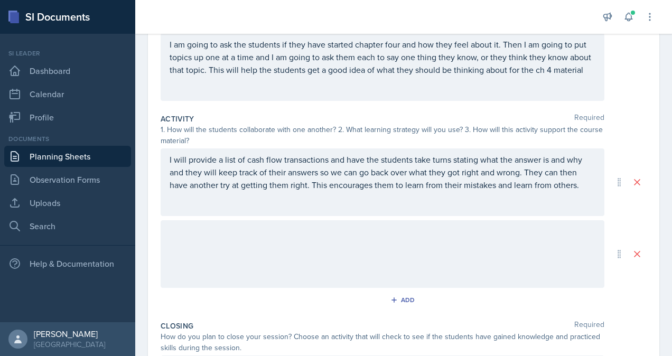
click at [332, 258] on div at bounding box center [383, 254] width 444 height 68
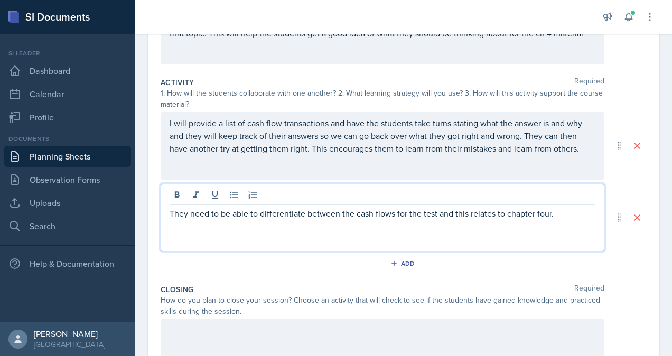
scroll to position [187, 0]
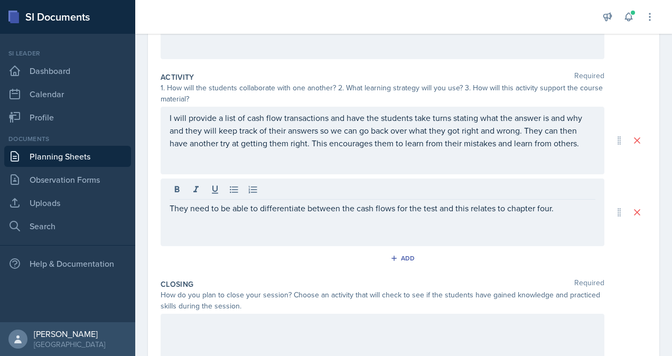
click at [332, 263] on div "Add" at bounding box center [404, 260] width 486 height 20
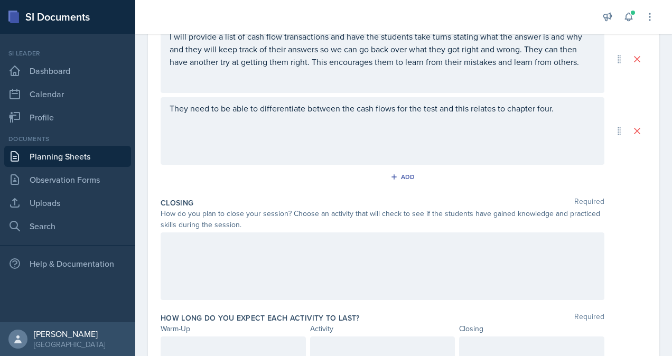
scroll to position [312, 0]
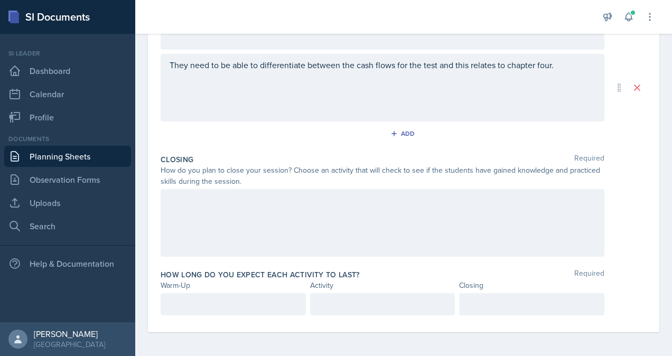
click at [332, 229] on div at bounding box center [383, 223] width 444 height 68
click at [332, 224] on div "I will close by having a three question exit quiz." at bounding box center [383, 223] width 444 height 68
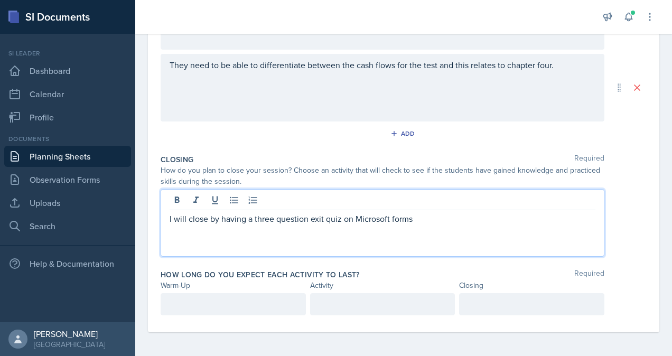
click at [332, 216] on p "I will close by having a three question exit quiz on Microsoft forms" at bounding box center [383, 218] width 426 height 13
click at [251, 300] on div at bounding box center [233, 304] width 145 height 22
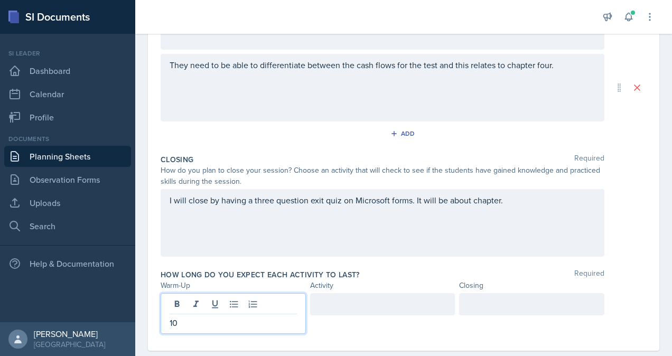
click at [332, 306] on div at bounding box center [382, 304] width 145 height 22
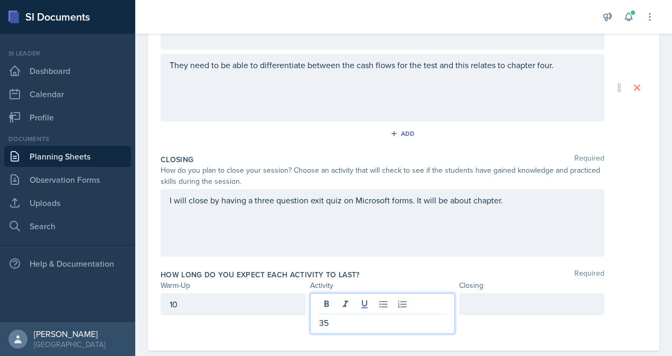
click at [332, 299] on div at bounding box center [531, 304] width 145 height 22
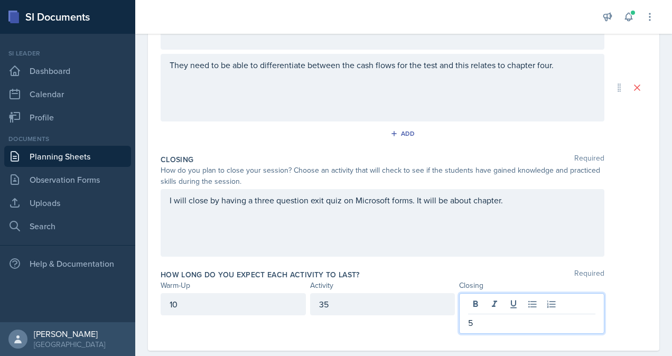
click at [332, 258] on div "Closing Required How do you plan to close your session? Choose an activity that…" at bounding box center [404, 207] width 486 height 115
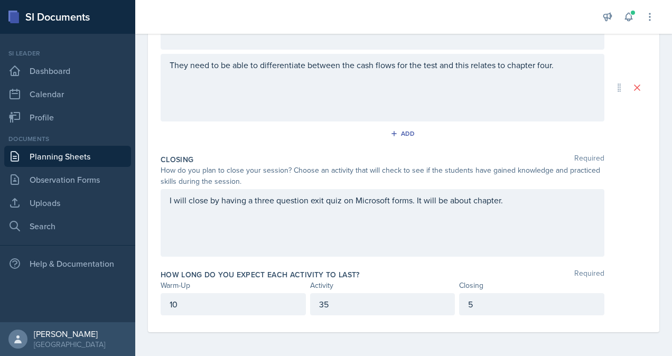
scroll to position [0, 0]
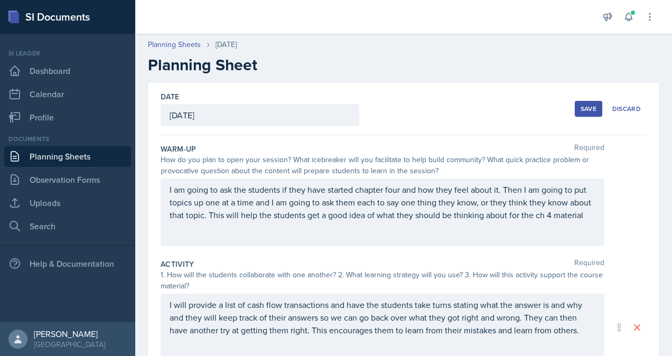
click at [332, 110] on div "Save" at bounding box center [589, 109] width 16 height 8
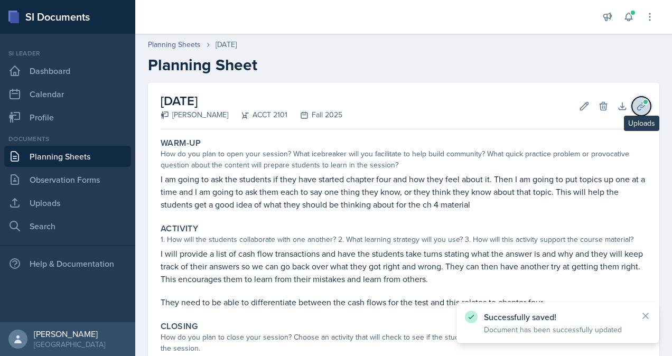
click at [332, 108] on button "Uploads" at bounding box center [641, 106] width 19 height 19
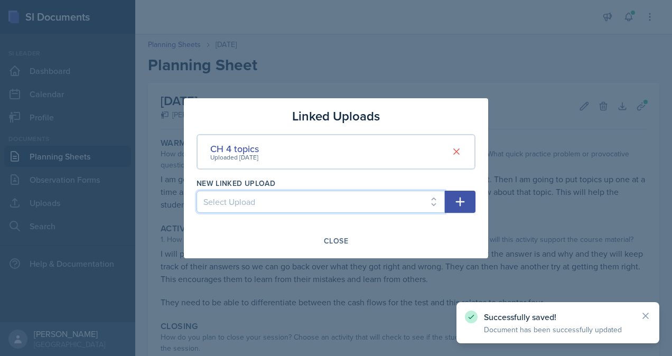
click at [332, 206] on select "Select Upload practice problem Collaborative White board Accounting equation Ca…" at bounding box center [321, 202] width 248 height 22
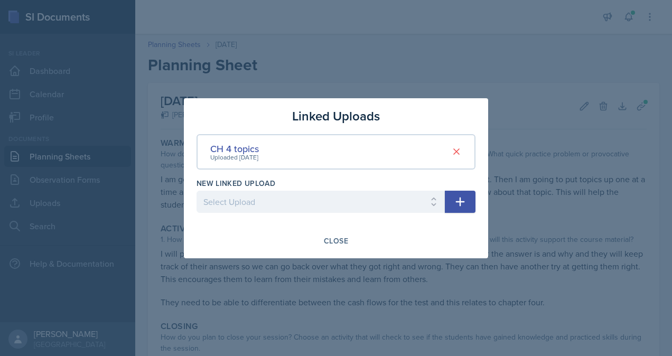
click at [332, 236] on div "Close" at bounding box center [336, 241] width 279 height 18
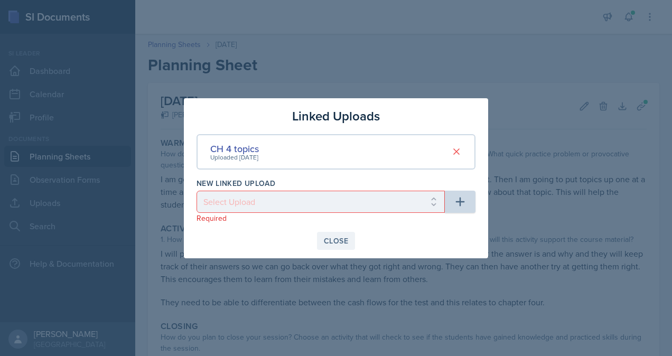
click at [332, 244] on div "Close" at bounding box center [336, 241] width 24 height 8
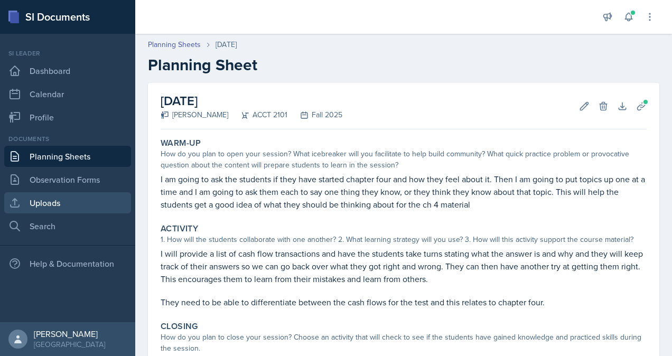
click at [63, 204] on link "Uploads" at bounding box center [67, 202] width 127 height 21
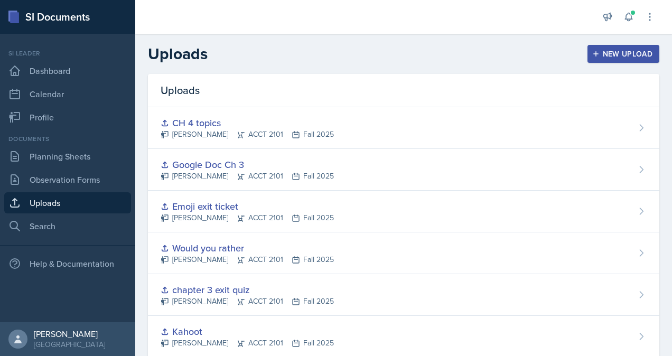
click at [332, 56] on div "New Upload" at bounding box center [623, 54] width 59 height 8
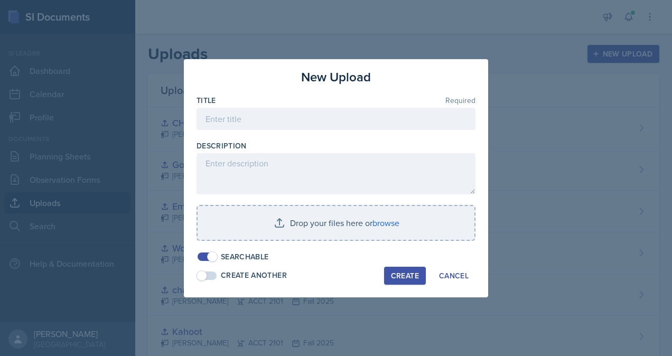
click at [332, 78] on div at bounding box center [336, 178] width 672 height 356
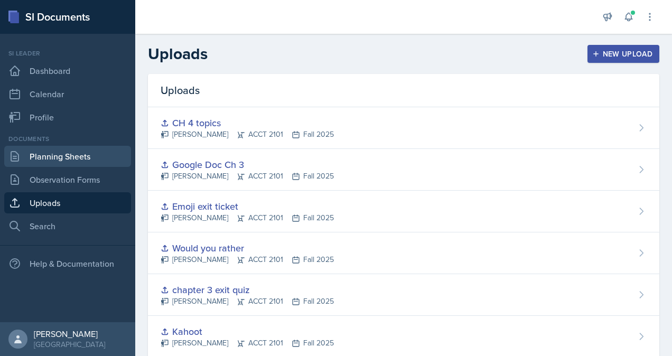
click at [107, 163] on link "Planning Sheets" at bounding box center [67, 156] width 127 height 21
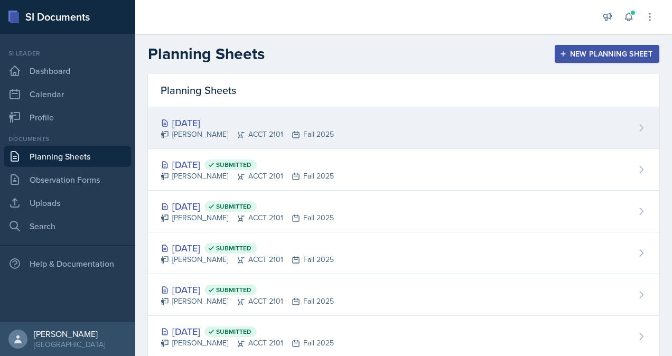
click at [237, 137] on icon at bounding box center [241, 134] width 8 height 8
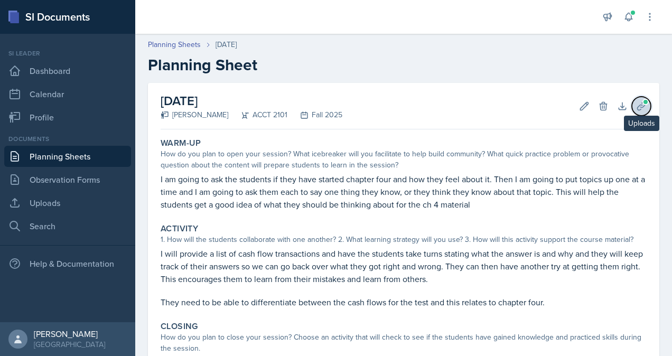
click at [332, 109] on icon at bounding box center [641, 106] width 8 height 8
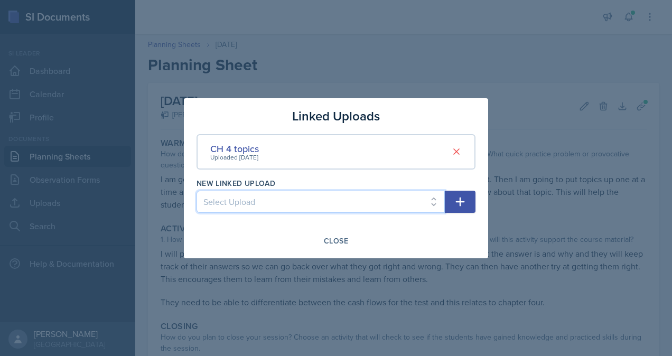
click at [306, 203] on select "Select Upload practice problem Collaborative White board Accounting equation Ca…" at bounding box center [321, 202] width 248 height 22
select select "62ad4775-25db-41ab-b8c7-392f7315674d"
click at [197, 191] on select "Select Upload practice problem Collaborative White board Accounting equation Ca…" at bounding box center [321, 202] width 248 height 22
click at [332, 200] on icon "button" at bounding box center [460, 201] width 13 height 13
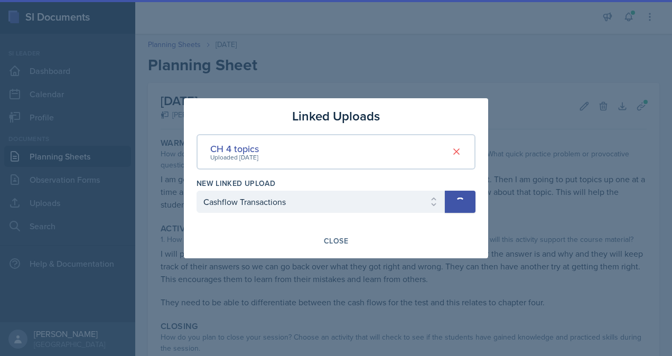
select select
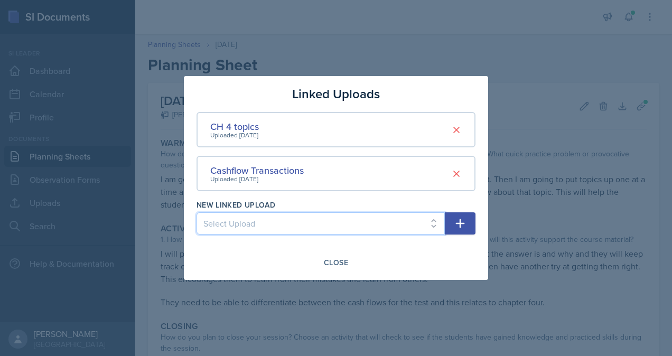
click at [332, 226] on select "Select Upload practice problem Collaborative White board Accounting equation Jo…" at bounding box center [321, 223] width 248 height 22
click at [332, 202] on div at bounding box center [336, 178] width 672 height 356
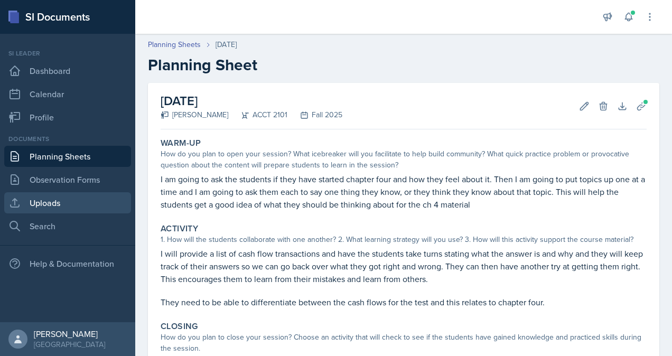
click at [43, 197] on link "Uploads" at bounding box center [67, 202] width 127 height 21
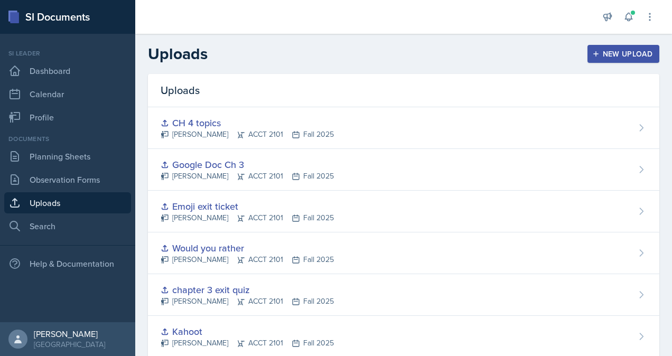
click at [332, 57] on div "New Upload" at bounding box center [623, 54] width 59 height 8
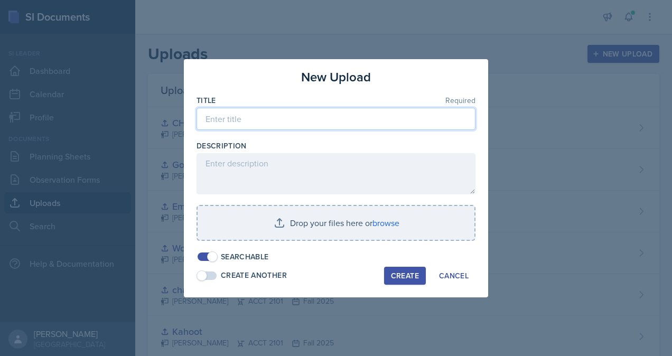
click at [295, 123] on input at bounding box center [336, 119] width 279 height 22
type input "Ch 4 exit ticker"
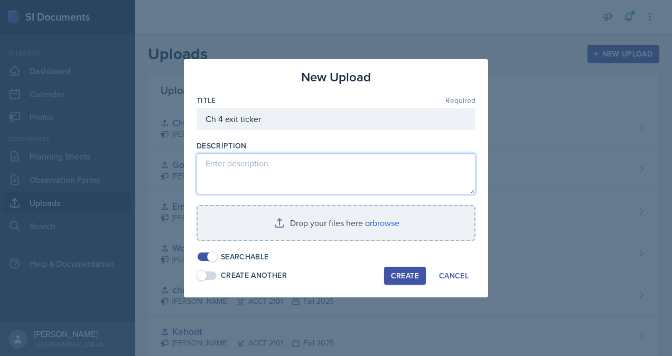
click at [294, 161] on textarea at bounding box center [336, 173] width 279 height 41
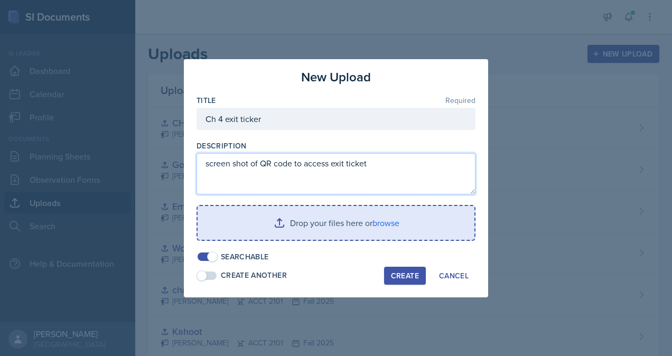
type textarea "screen shot of QR code to access exit ticket"
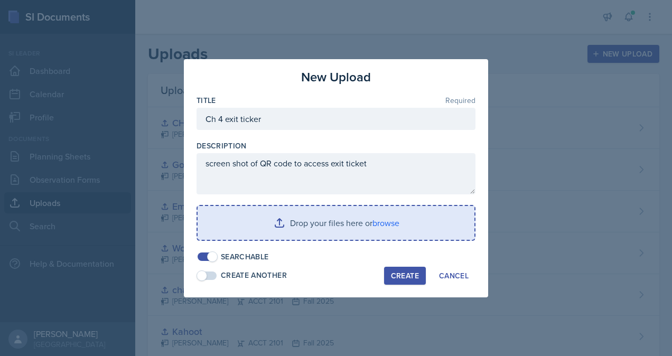
click at [329, 226] on input "file" at bounding box center [336, 223] width 277 height 34
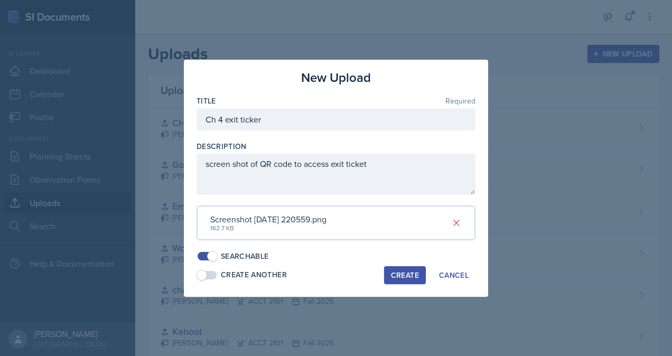
click at [332, 274] on div "Create" at bounding box center [405, 275] width 28 height 8
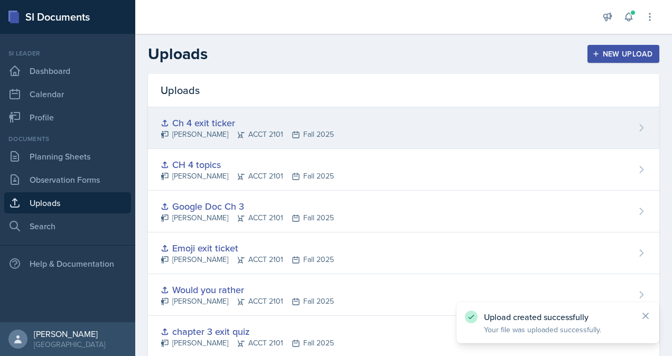
click at [225, 121] on div "Ch 4 exit ticker" at bounding box center [247, 123] width 173 height 14
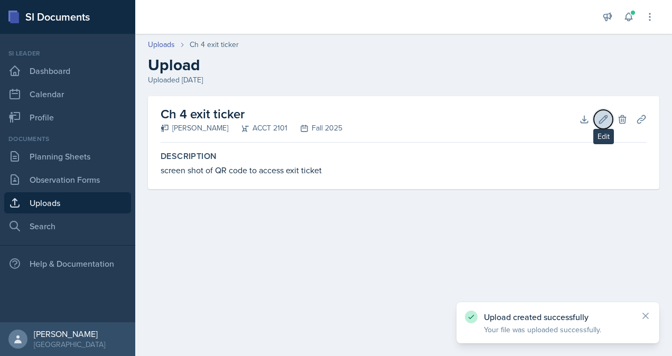
click at [332, 118] on icon at bounding box center [603, 119] width 11 height 11
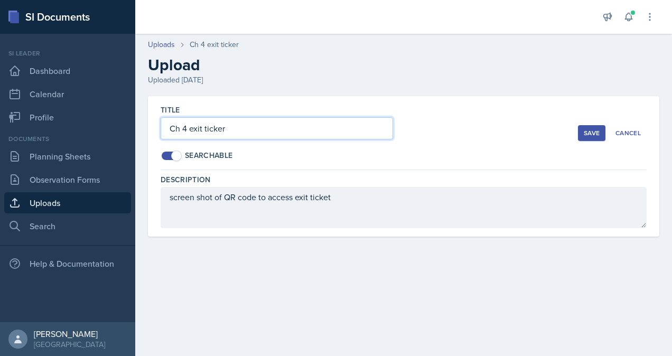
click at [246, 128] on input "Ch 4 exit ticker" at bounding box center [277, 128] width 232 height 22
type input "Ch 4 exit ticket"
click at [332, 131] on div "Save" at bounding box center [592, 133] width 16 height 8
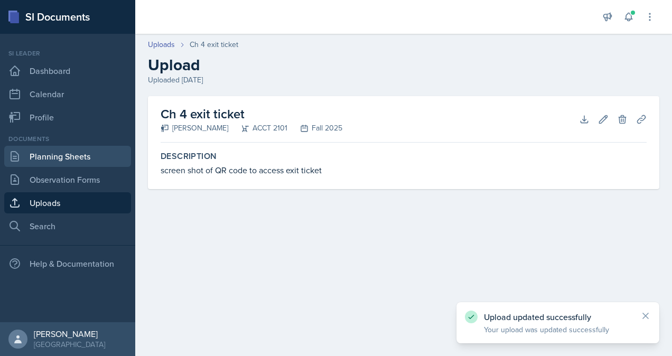
click at [78, 155] on link "Planning Sheets" at bounding box center [67, 156] width 127 height 21
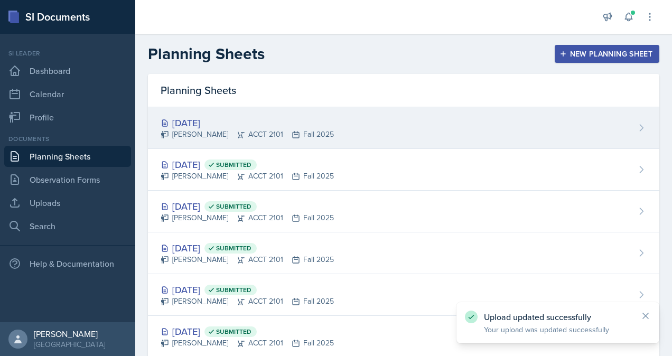
click at [332, 124] on div "[DATE] [PERSON_NAME] ACCT 2101 Fall 2025" at bounding box center [403, 128] width 511 height 42
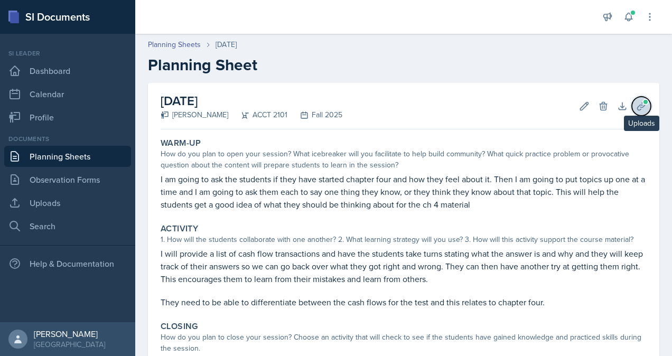
click at [332, 104] on span at bounding box center [645, 102] width 6 height 6
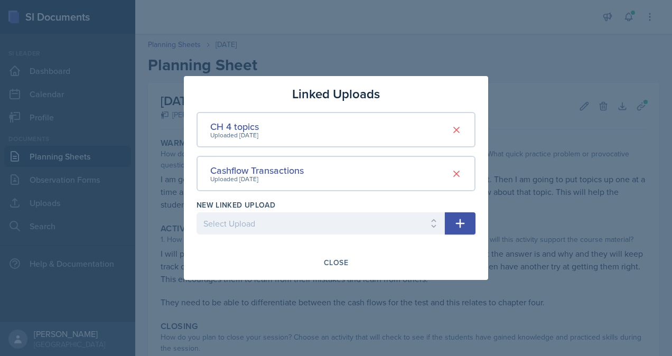
click at [332, 217] on button "button" at bounding box center [460, 223] width 31 height 22
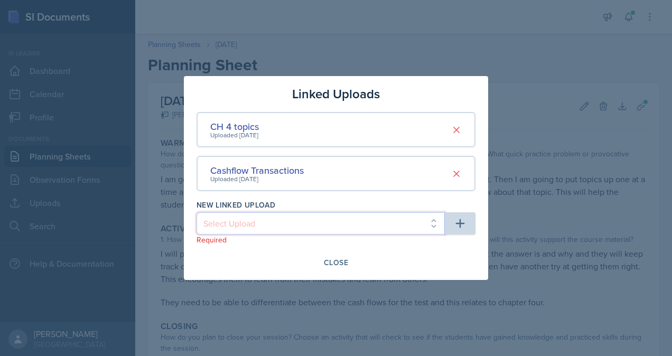
click at [332, 226] on select "Select Upload practice problem Collaborative White board Accounting equation Jo…" at bounding box center [321, 223] width 248 height 22
select select "6b36e6ca-0609-48a7-80f2-b967fcdcaa77"
click at [197, 212] on select "Select Upload practice problem Collaborative White board Accounting equation Jo…" at bounding box center [321, 223] width 248 height 22
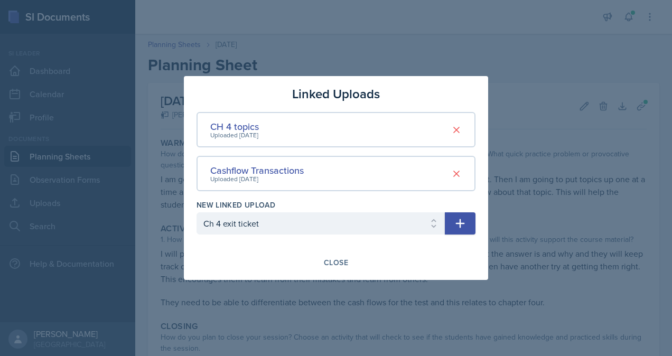
click at [332, 223] on icon "button" at bounding box center [460, 223] width 9 height 9
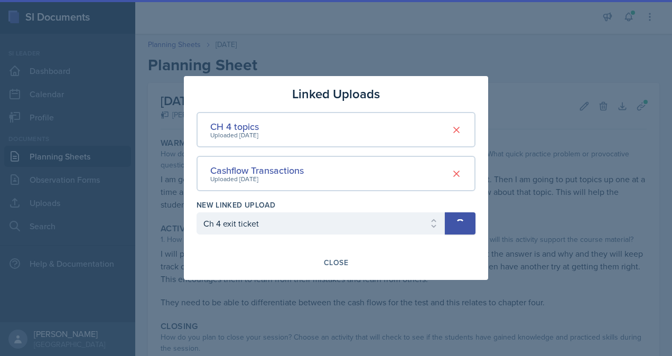
select select
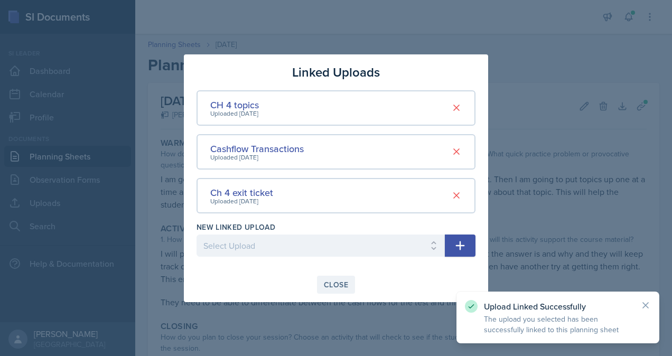
click at [332, 282] on div "Close" at bounding box center [336, 284] width 24 height 8
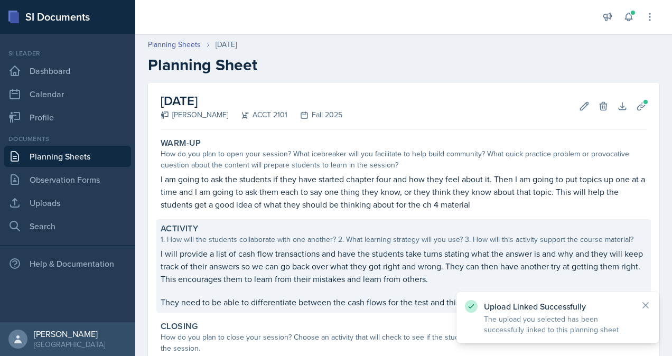
scroll to position [134, 0]
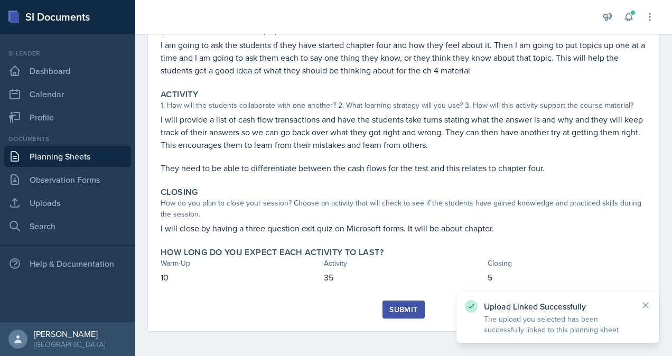
click at [332, 311] on div "Submit" at bounding box center [403, 309] width 28 height 8
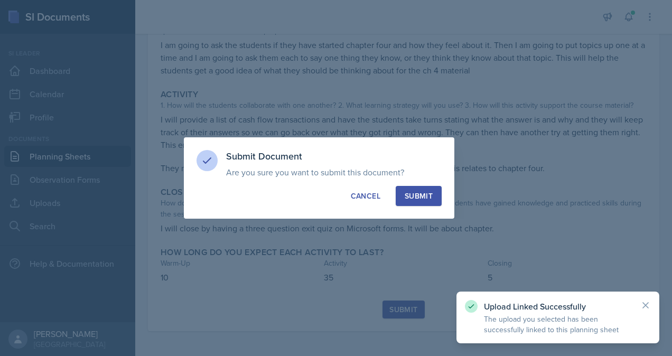
click at [332, 199] on div "Submit" at bounding box center [419, 196] width 28 height 11
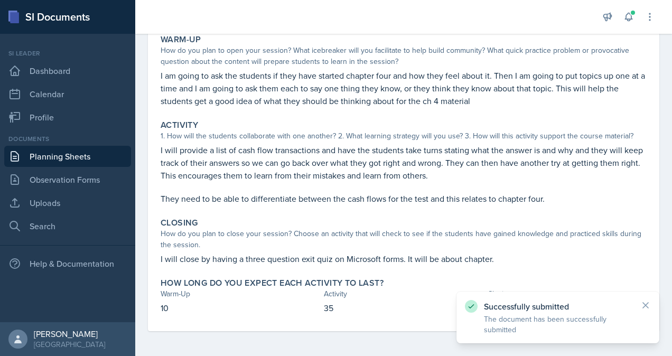
scroll to position [0, 0]
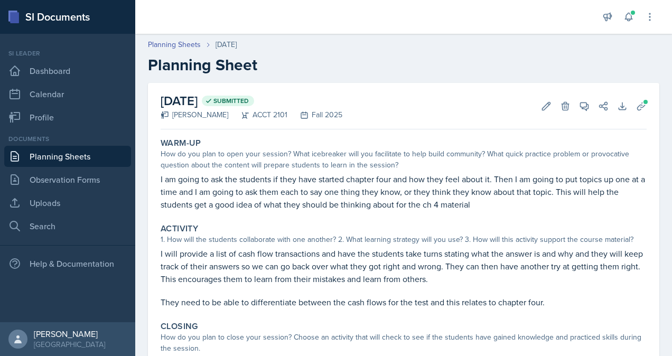
click at [88, 156] on link "Planning Sheets" at bounding box center [67, 156] width 127 height 21
